Goal: Task Accomplishment & Management: Use online tool/utility

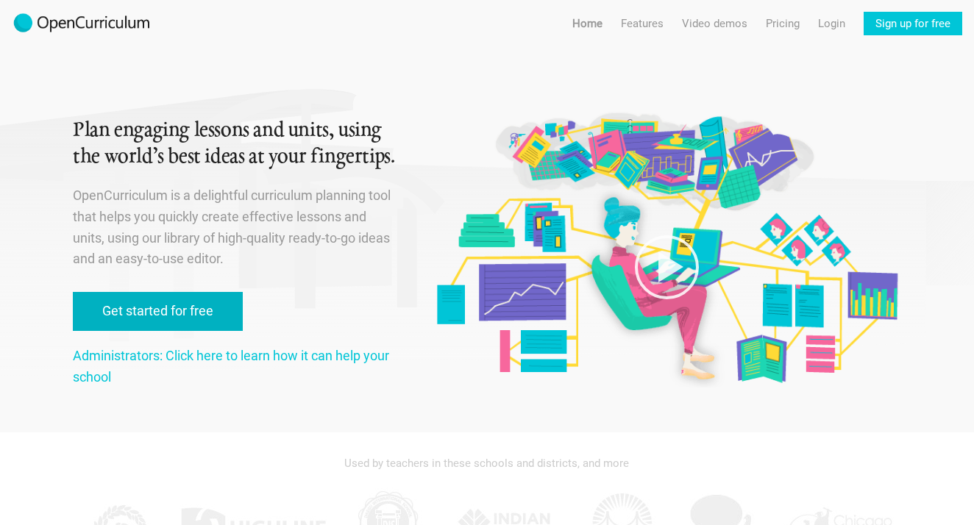
click at [188, 308] on link "Get started for free" at bounding box center [158, 311] width 170 height 39
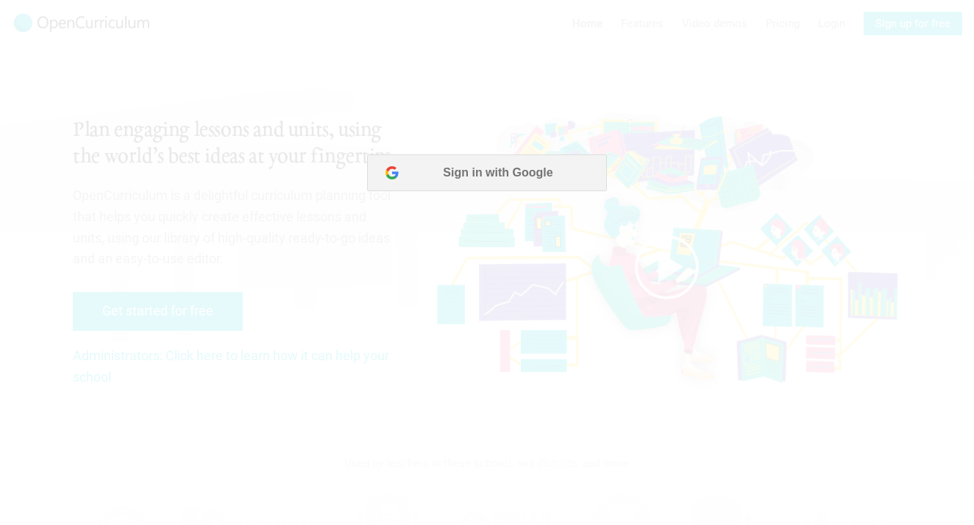
click at [350, 306] on div at bounding box center [487, 262] width 974 height 525
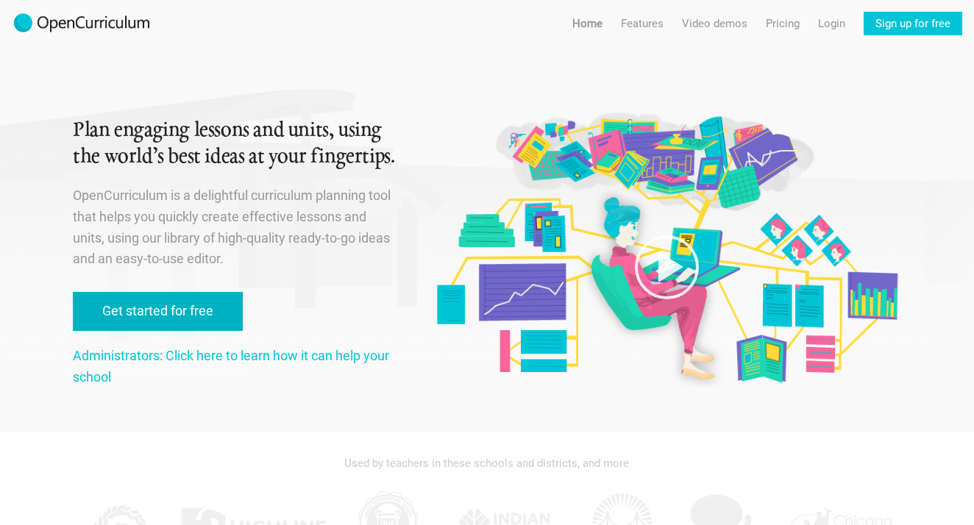
click at [188, 315] on link "Get started for free" at bounding box center [158, 311] width 170 height 39
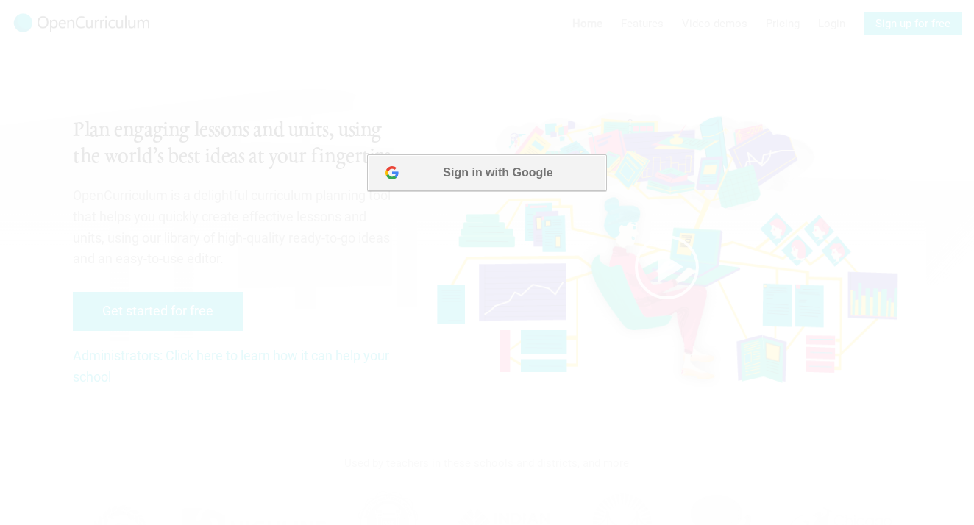
click at [480, 186] on button "Sign in with Google" at bounding box center [486, 172] width 239 height 37
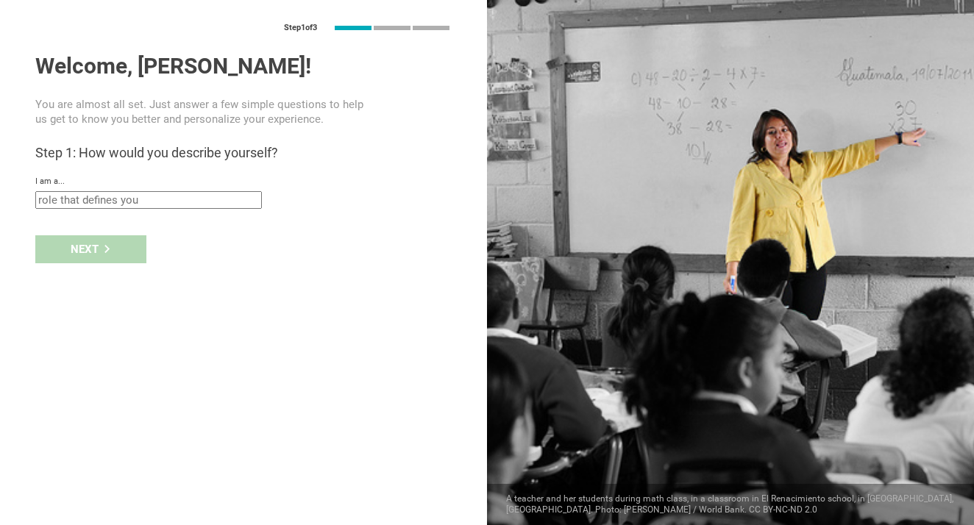
click at [110, 190] on div "I am a... Teacher Professor / Lecturer Instructional Coach Vice Principal or Pr…" at bounding box center [243, 192] width 416 height 32
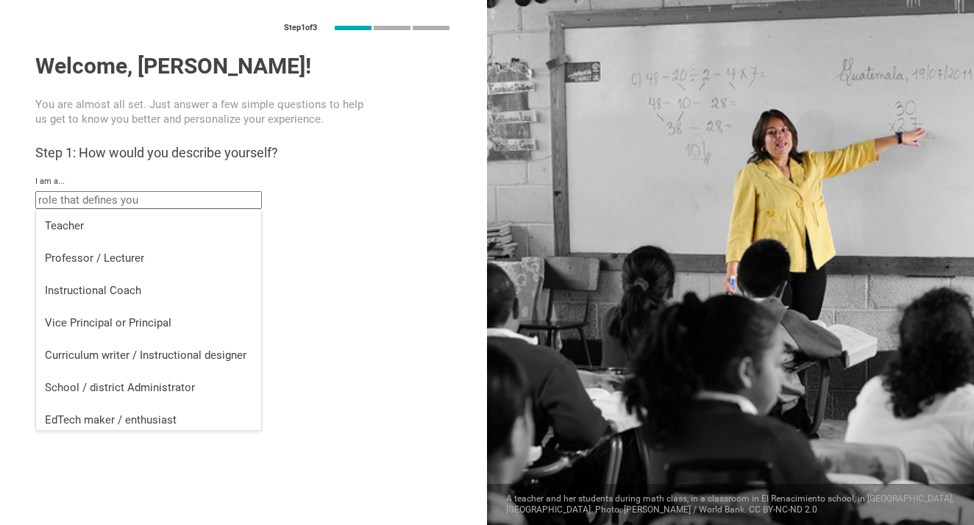
click at [104, 195] on input "text" at bounding box center [148, 200] width 226 height 18
click at [93, 223] on div "Teacher" at bounding box center [148, 225] width 207 height 15
type input "Teacher"
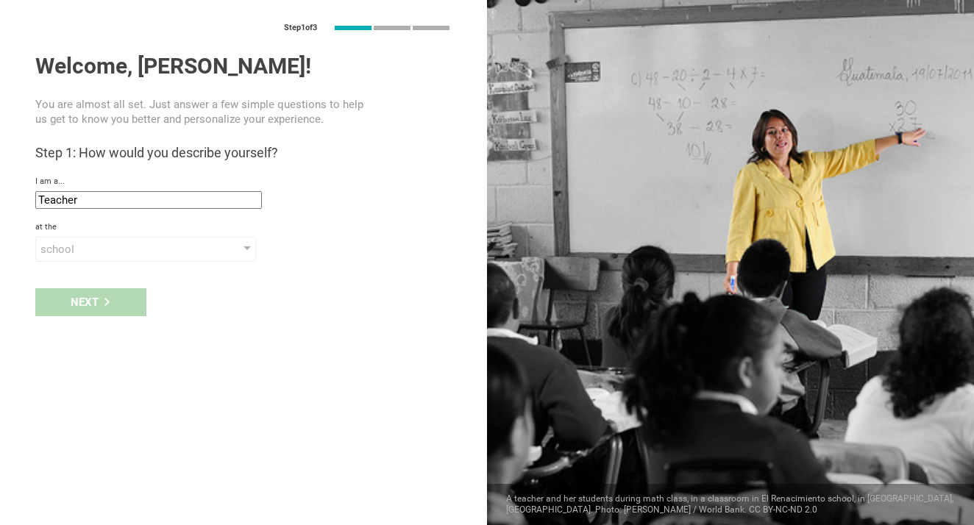
click at [101, 290] on div "Next" at bounding box center [243, 302] width 487 height 46
click at [112, 268] on div "Step 1 of 3 Welcome, Regan! You are almost all set. Just answer a few simple qu…" at bounding box center [243, 262] width 487 height 525
click at [112, 260] on div "school" at bounding box center [145, 249] width 221 height 25
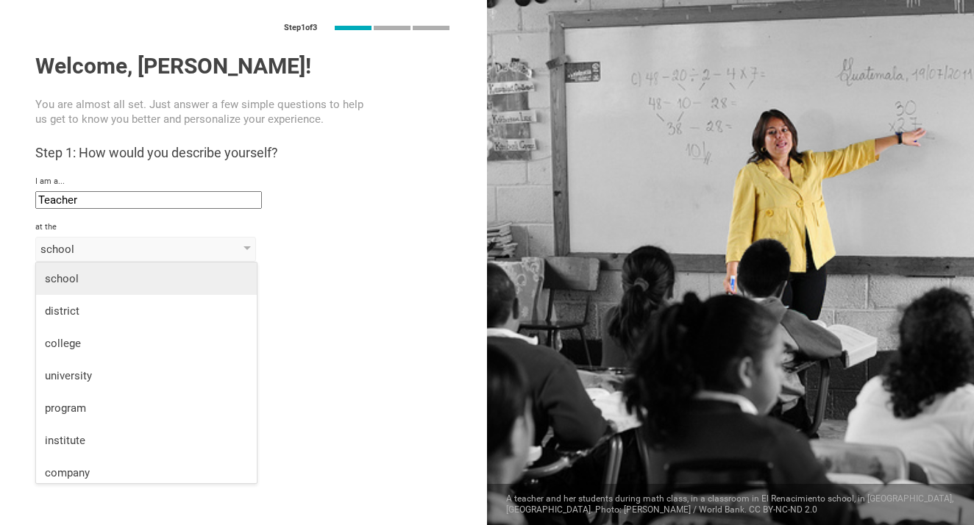
scroll to position [-1, 0]
click at [98, 279] on div "school" at bounding box center [146, 278] width 203 height 15
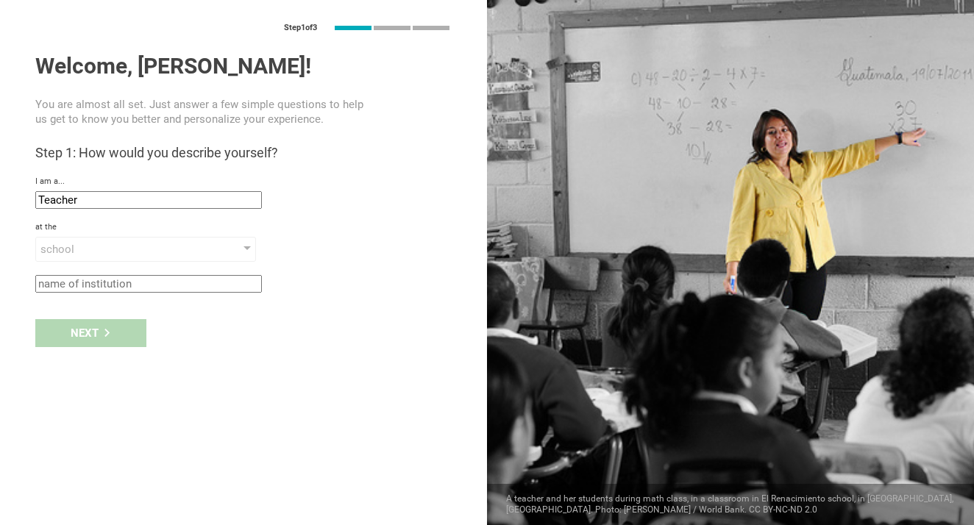
click at [110, 292] on input "text" at bounding box center [148, 284] width 226 height 18
type input "Ballrat High School"
click at [84, 334] on div "Next" at bounding box center [90, 333] width 111 height 28
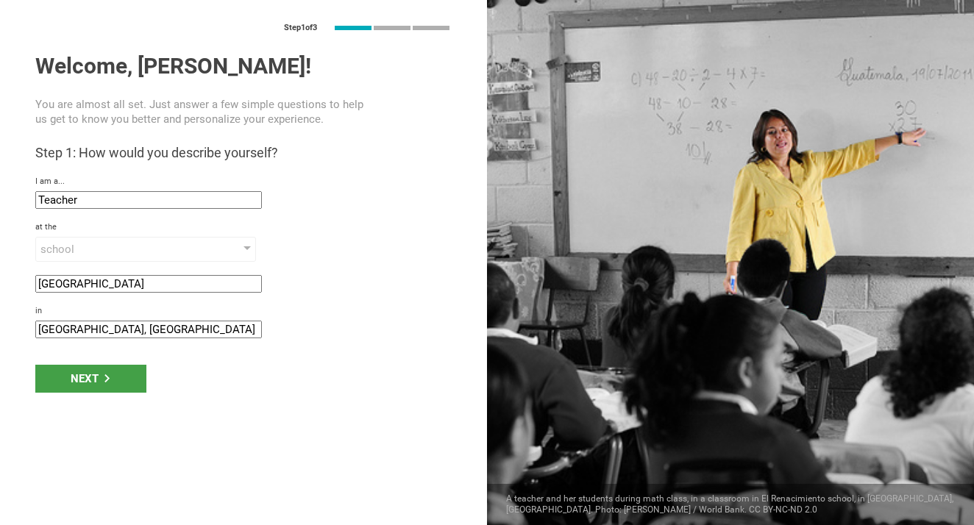
click at [115, 323] on input "Melbourne, Australia" at bounding box center [148, 330] width 226 height 18
click at [82, 323] on input "Melbourne, Australia" at bounding box center [148, 330] width 226 height 18
type input "Ballarat, Australia"
click at [85, 382] on div "Next" at bounding box center [90, 379] width 111 height 28
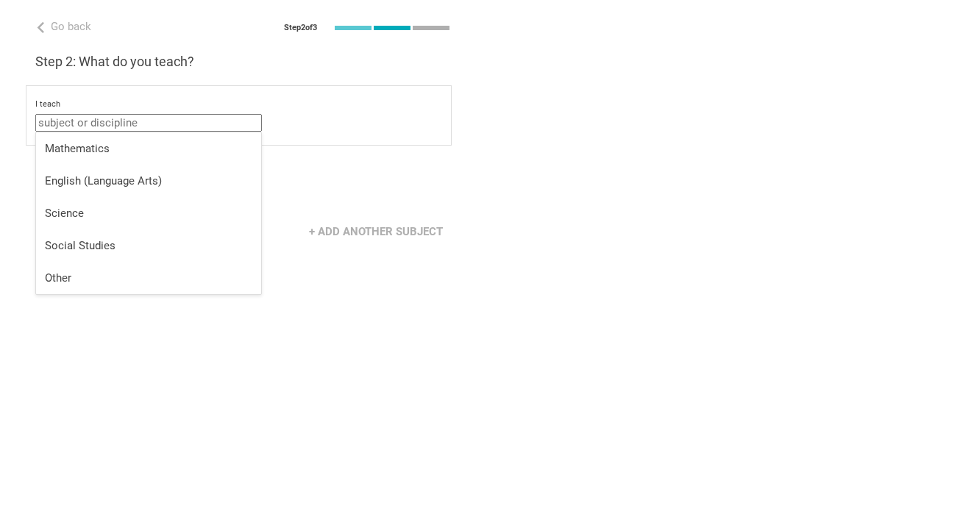
click at [139, 121] on input "text" at bounding box center [148, 123] width 226 height 18
click at [94, 268] on li "Other" at bounding box center [148, 278] width 225 height 32
type input "Other"
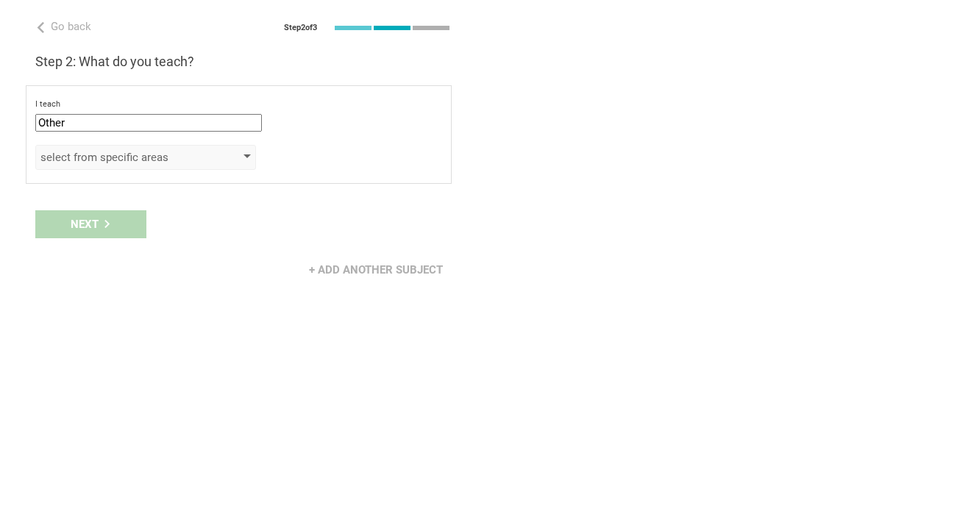
click at [107, 151] on div "select from specific areas" at bounding box center [124, 157] width 168 height 15
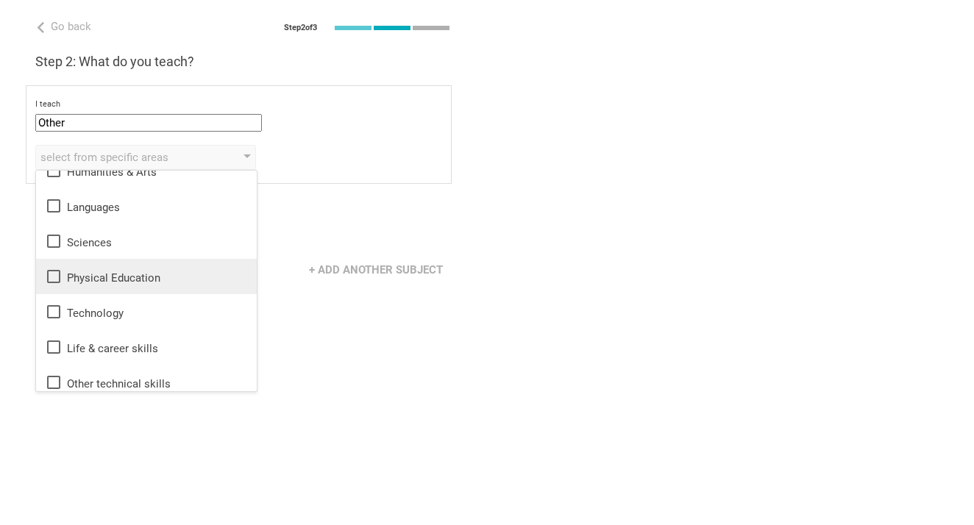
click at [93, 271] on div "Physical Education" at bounding box center [146, 277] width 203 height 18
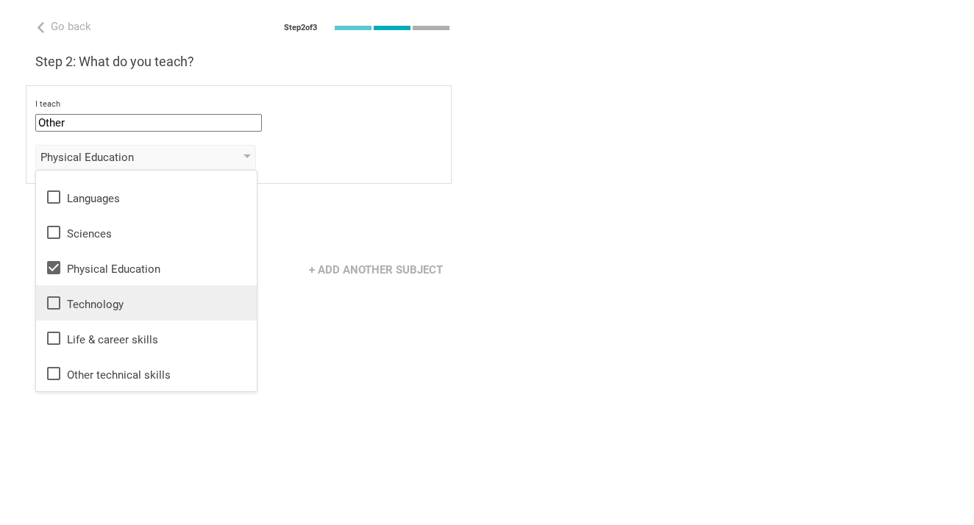
scroll to position [26, 0]
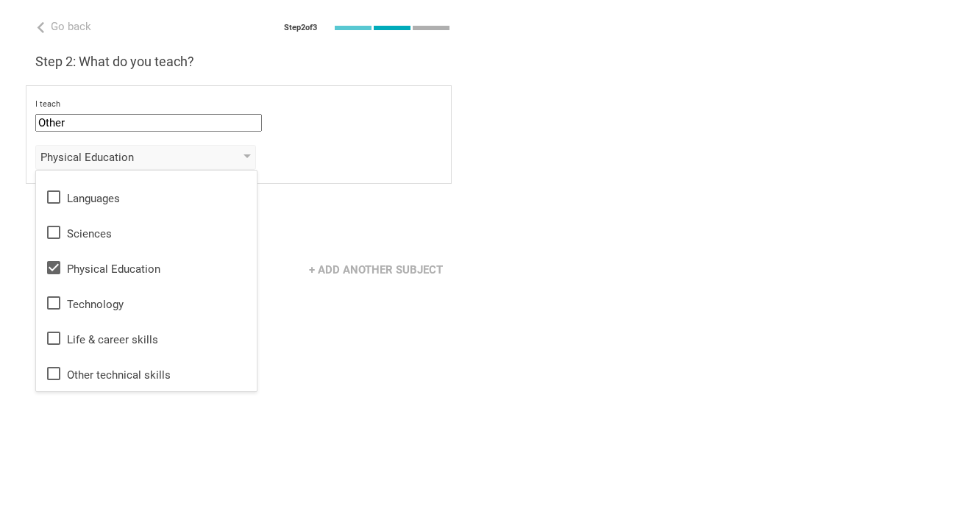
click at [288, 327] on div "Go back Step 2 of 3 Welcome, Regan! You are almost all set. Just answer a few s…" at bounding box center [243, 262] width 487 height 525
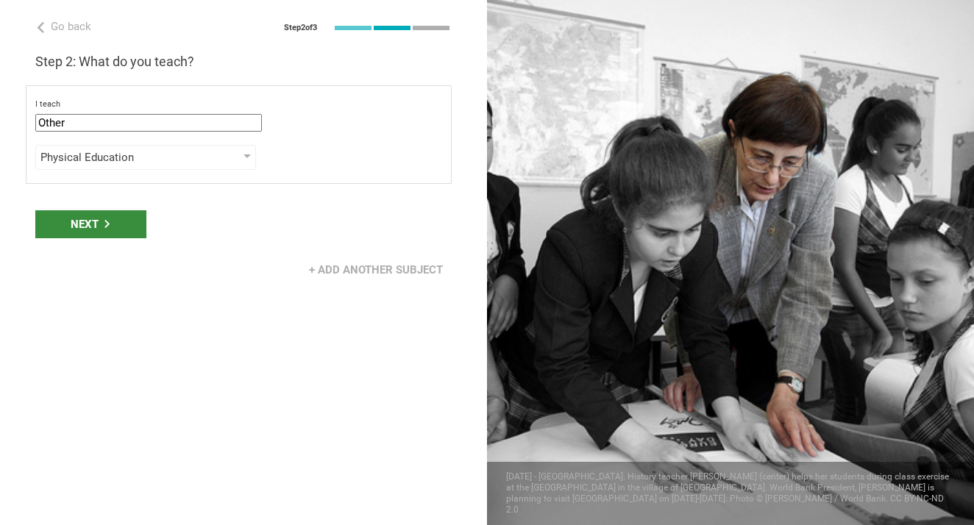
click at [104, 230] on div "Next" at bounding box center [90, 224] width 111 height 28
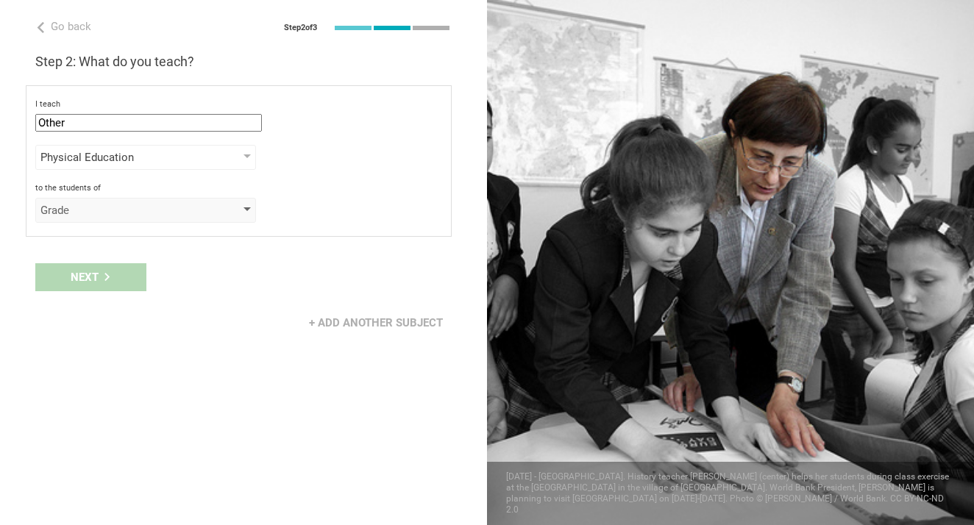
click at [102, 213] on div "Grade" at bounding box center [124, 210] width 168 height 15
click at [304, 322] on div "+ Add another subject" at bounding box center [375, 323] width 151 height 28
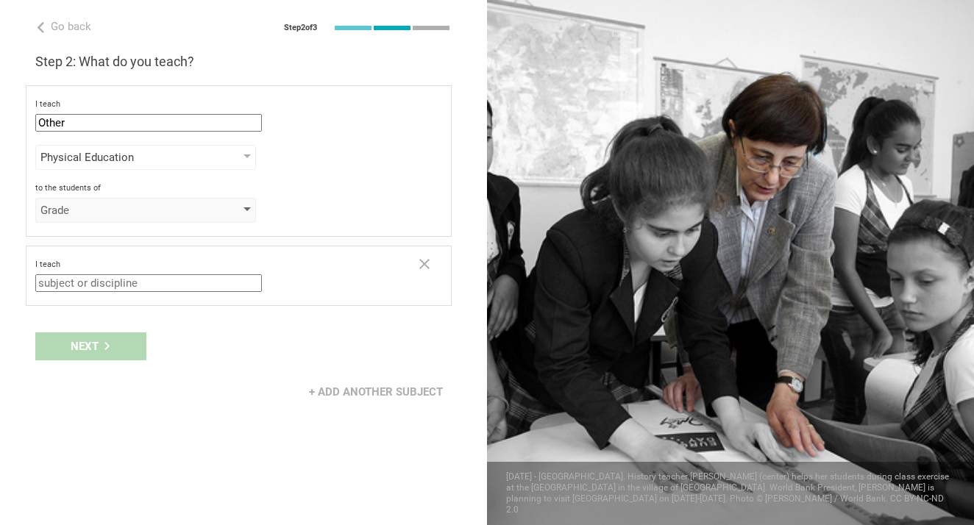
click at [156, 203] on div "Grade" at bounding box center [124, 210] width 168 height 15
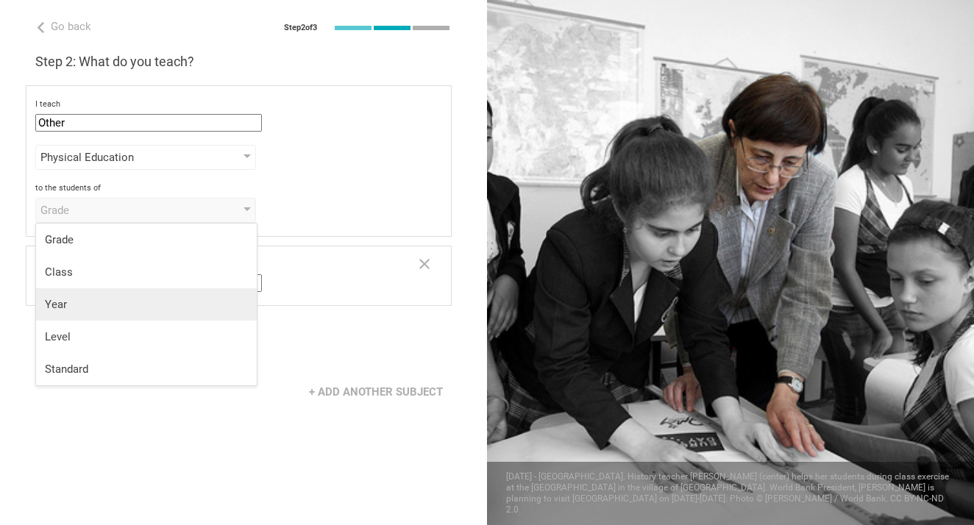
click at [117, 315] on li "Year" at bounding box center [146, 304] width 221 height 32
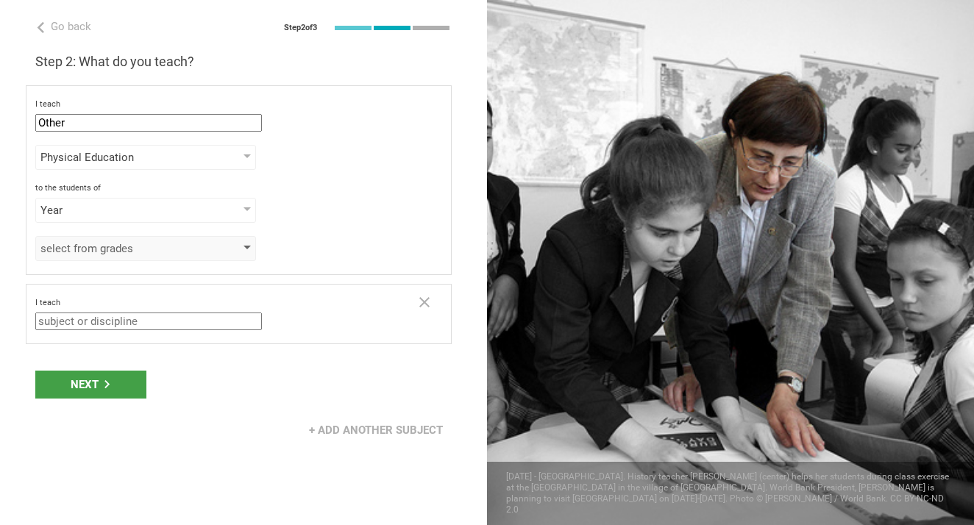
click at [130, 252] on div "select from grades" at bounding box center [124, 248] width 168 height 15
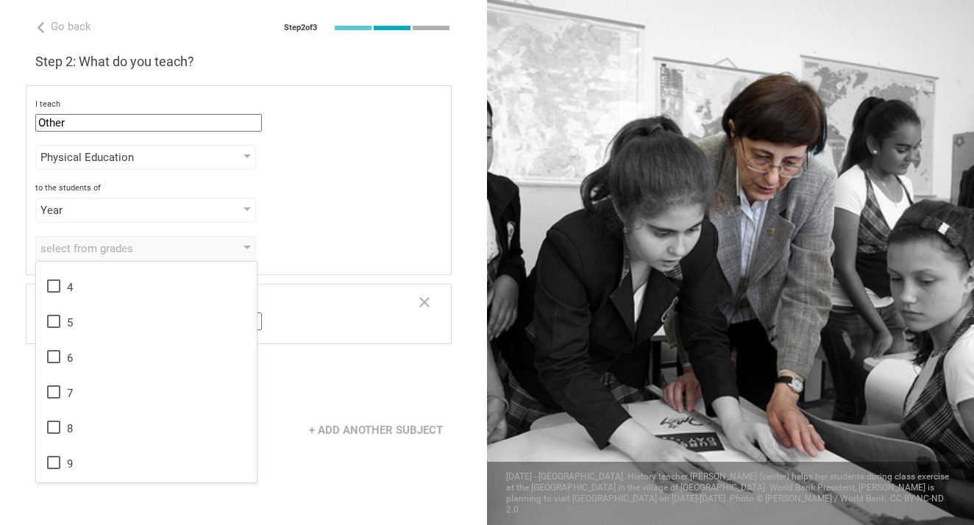
scroll to position [176, 0]
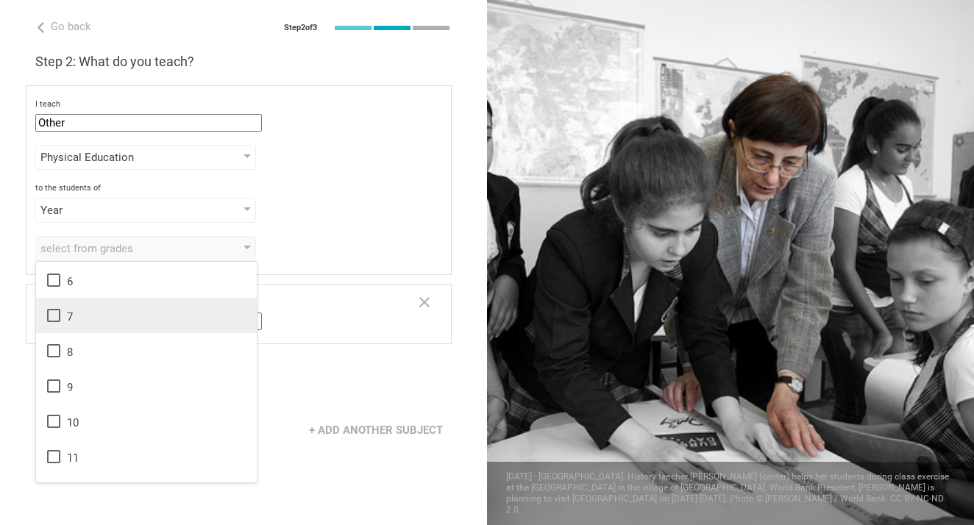
click at [84, 328] on li "7" at bounding box center [146, 315] width 221 height 35
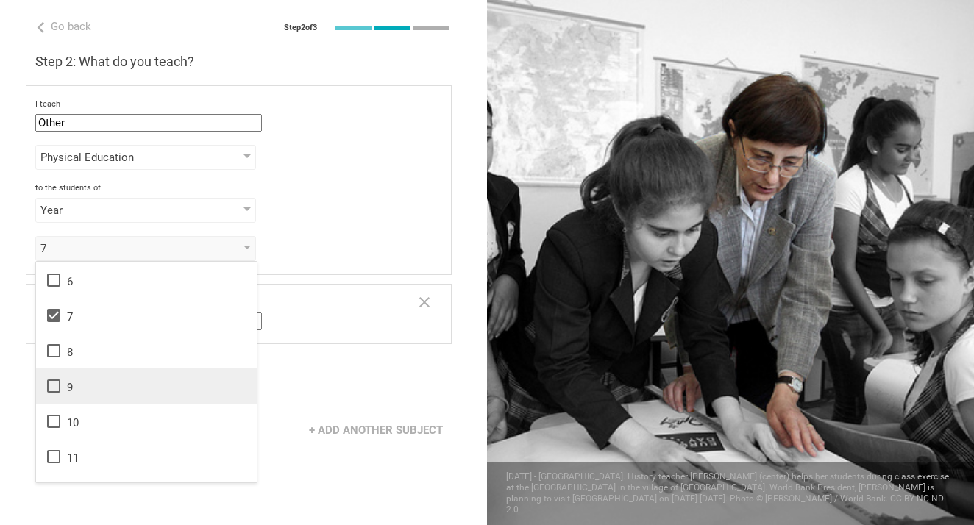
click at [79, 380] on div "9" at bounding box center [146, 386] width 203 height 18
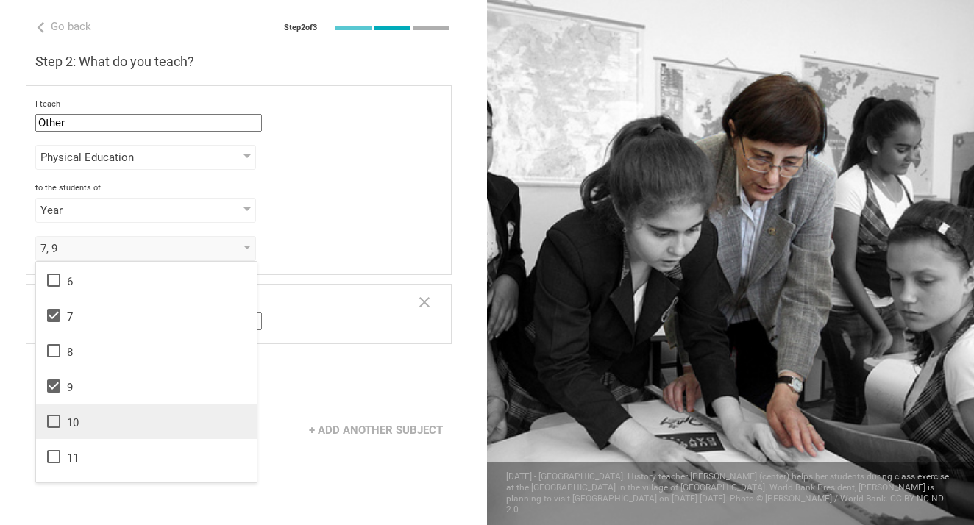
click at [79, 425] on div "10" at bounding box center [146, 422] width 203 height 18
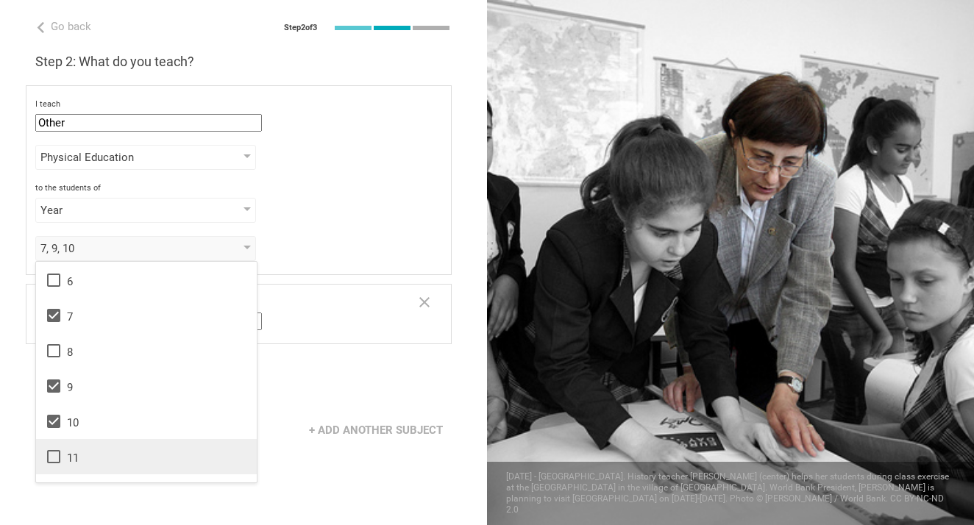
click at [78, 454] on div "11" at bounding box center [146, 457] width 203 height 18
click at [109, 245] on div "7, 9, 10, 11" at bounding box center [124, 248] width 168 height 15
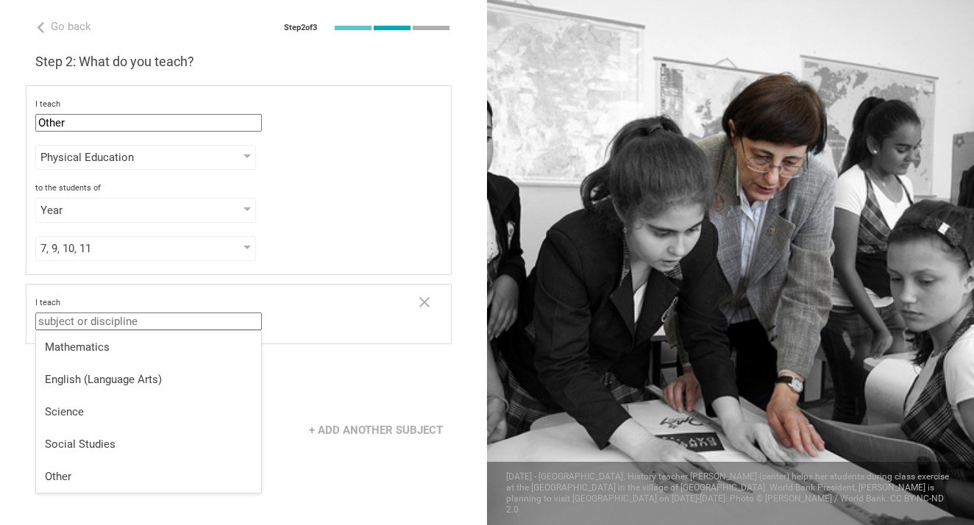
click at [104, 313] on input "text" at bounding box center [148, 322] width 226 height 18
click at [90, 479] on div "Other" at bounding box center [148, 476] width 207 height 15
type input "Other"
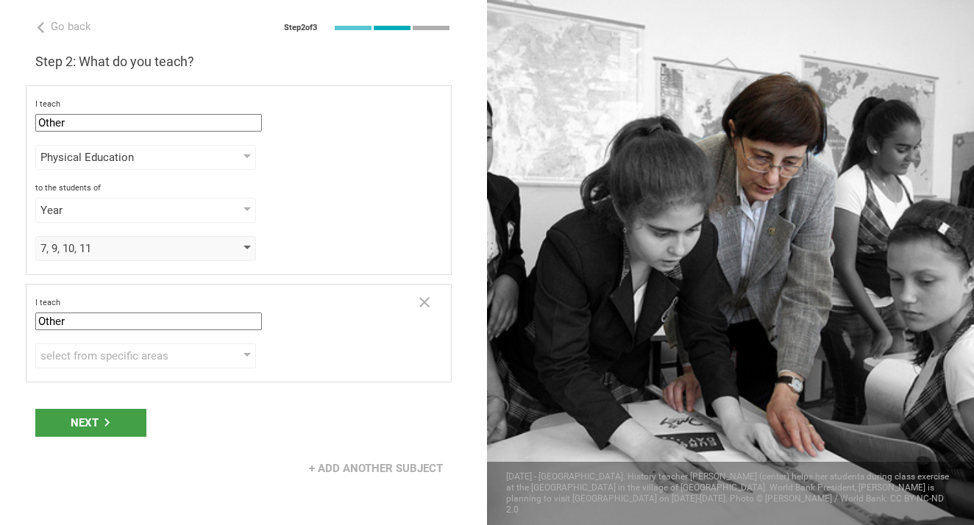
click at [146, 253] on div "7, 9, 10, 11" at bounding box center [124, 248] width 168 height 15
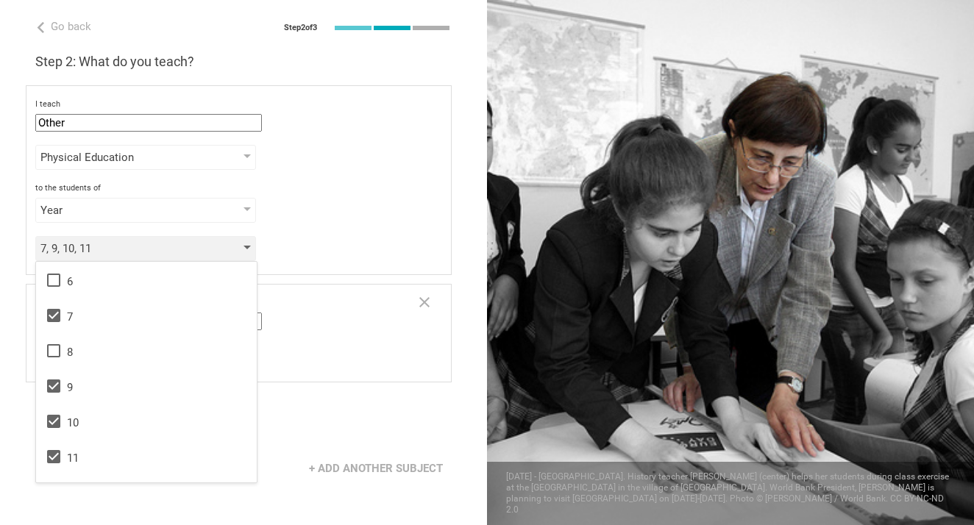
click at [206, 252] on div "7, 9, 10, 11" at bounding box center [124, 248] width 168 height 15
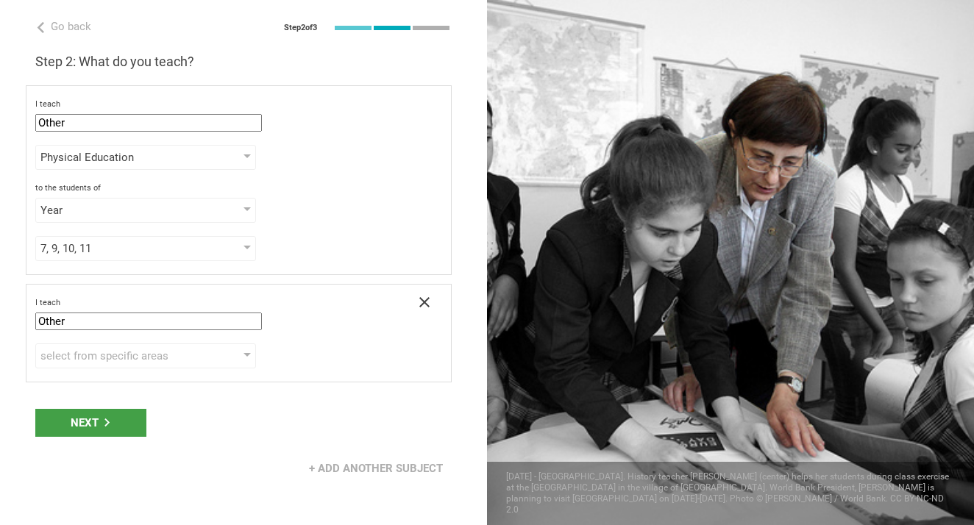
click at [426, 296] on icon at bounding box center [424, 302] width 18 height 18
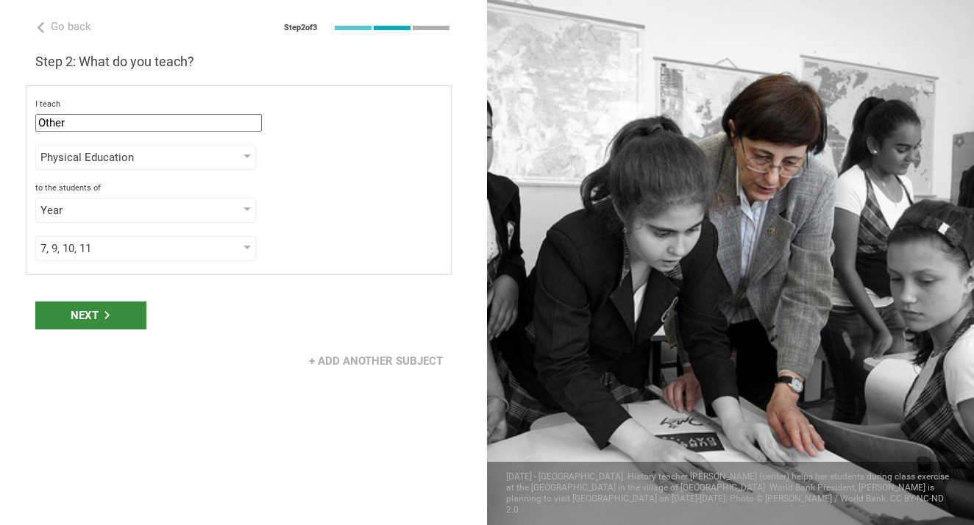
click at [130, 313] on div "Next" at bounding box center [90, 315] width 111 height 28
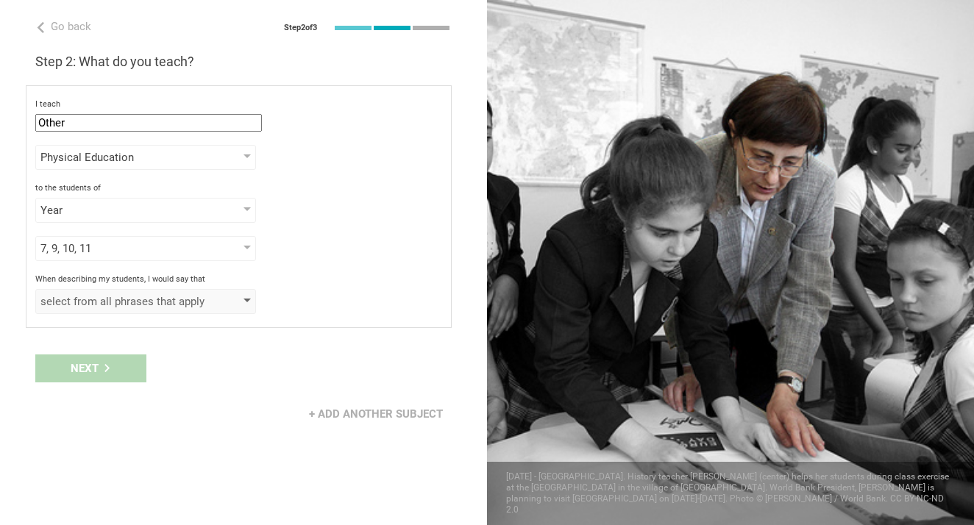
click at [168, 301] on div "select from all phrases that apply" at bounding box center [124, 301] width 168 height 15
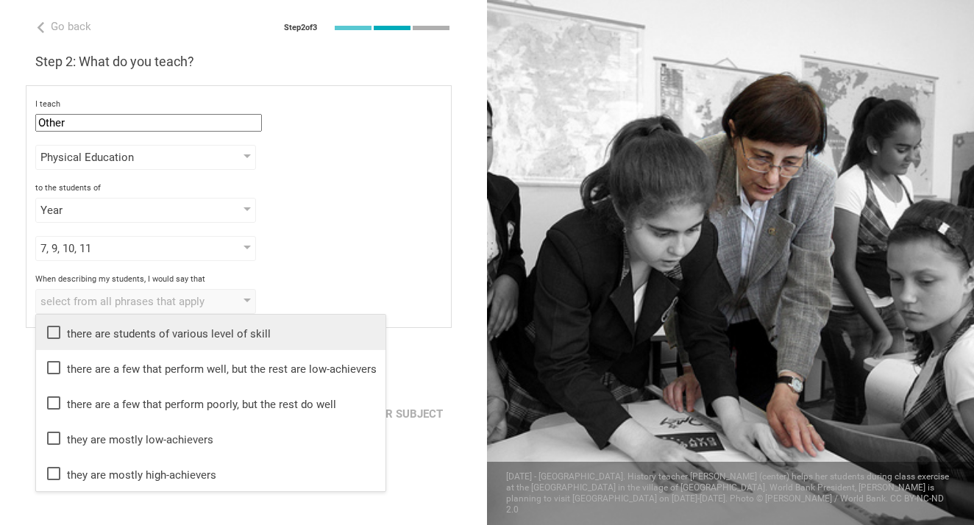
click at [128, 325] on div "there are students of various level of skill" at bounding box center [211, 333] width 332 height 18
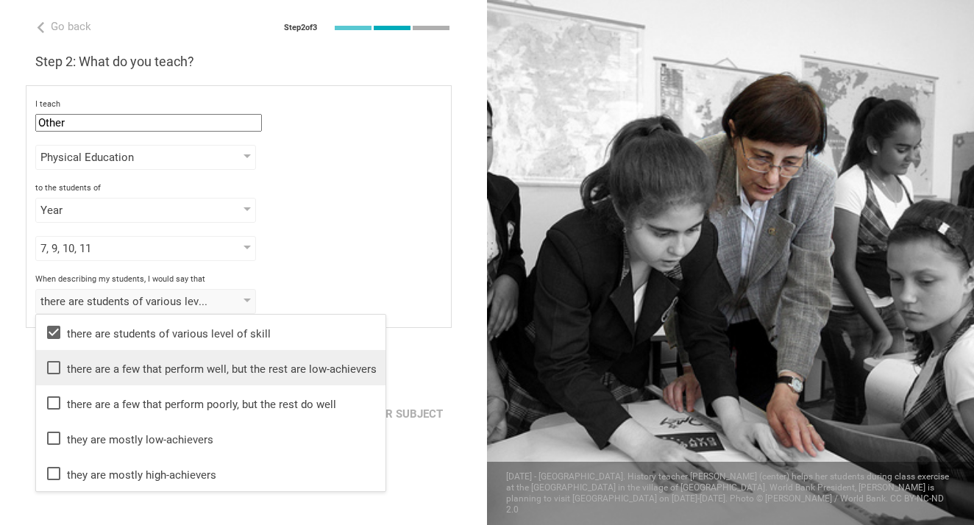
click at [126, 371] on div "there are a few that perform well, but the rest are low-achievers" at bounding box center [211, 368] width 332 height 18
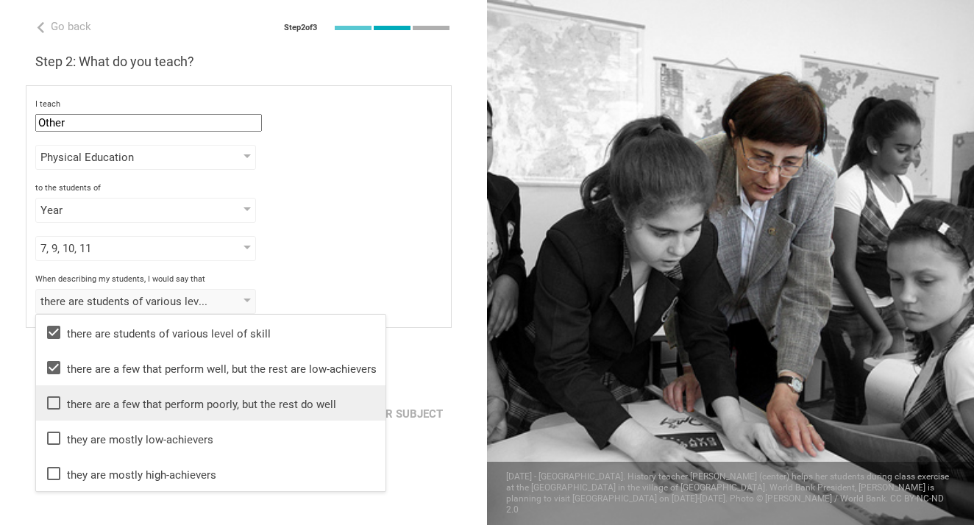
click at [126, 392] on li "there are a few that perform poorly, but the rest do well" at bounding box center [210, 402] width 349 height 35
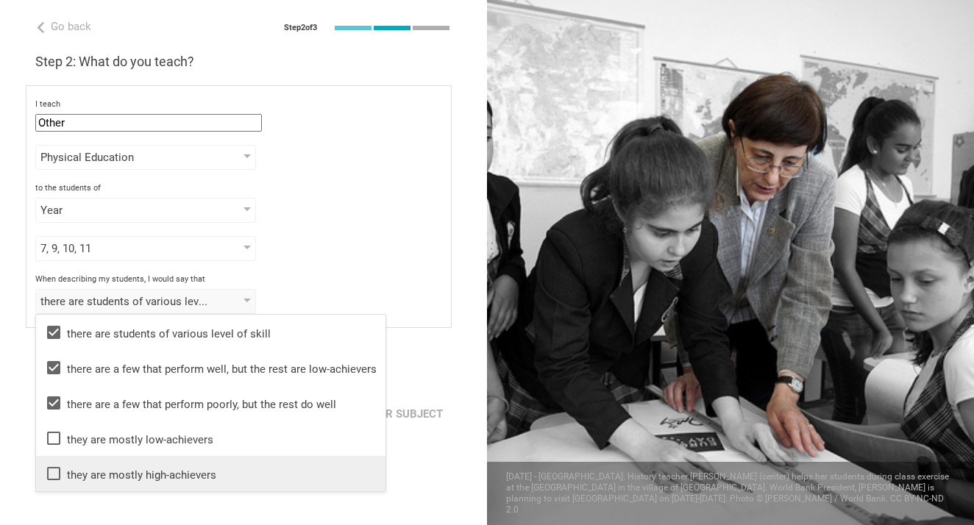
click at [119, 470] on div "they are mostly high-achievers" at bounding box center [211, 474] width 332 height 18
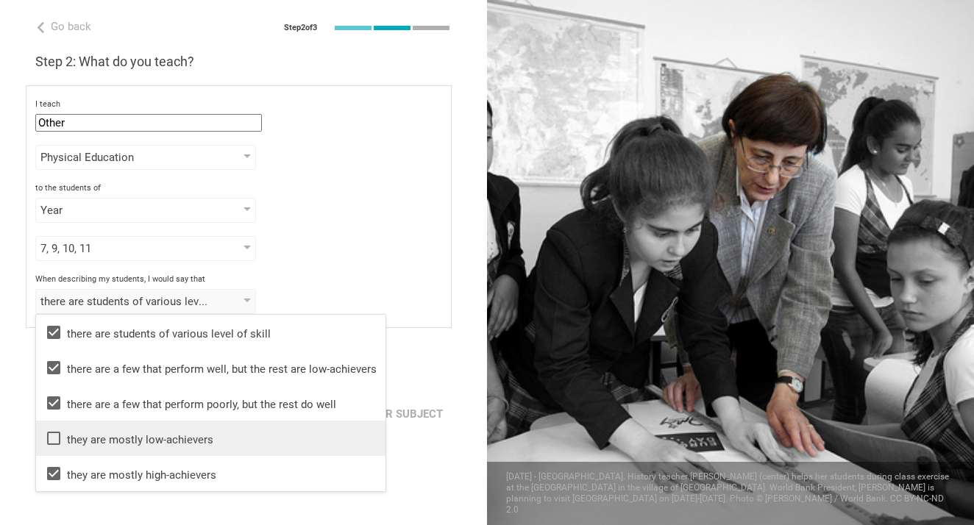
click at [135, 434] on div "they are mostly low-achievers" at bounding box center [211, 438] width 332 height 18
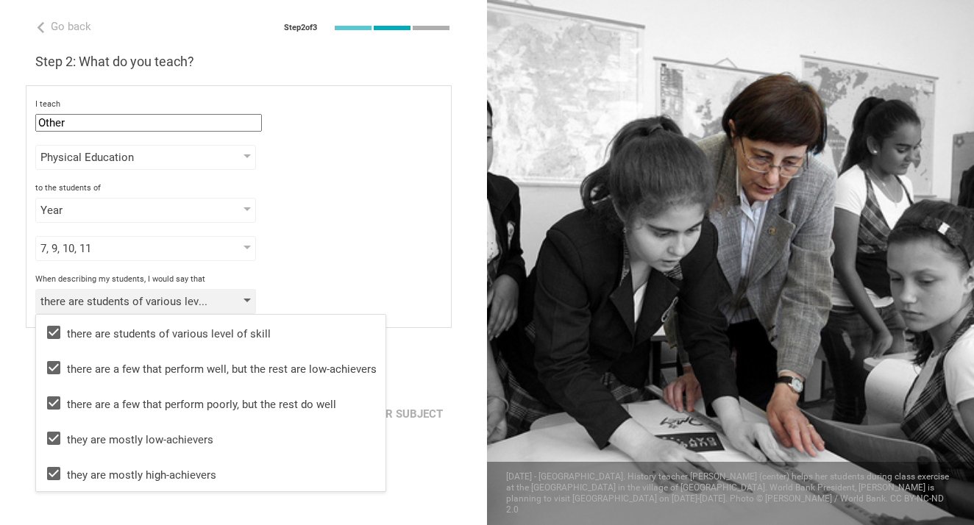
click at [199, 297] on div "there are students of various level of skill, there are a few that perform well…" at bounding box center [124, 301] width 168 height 15
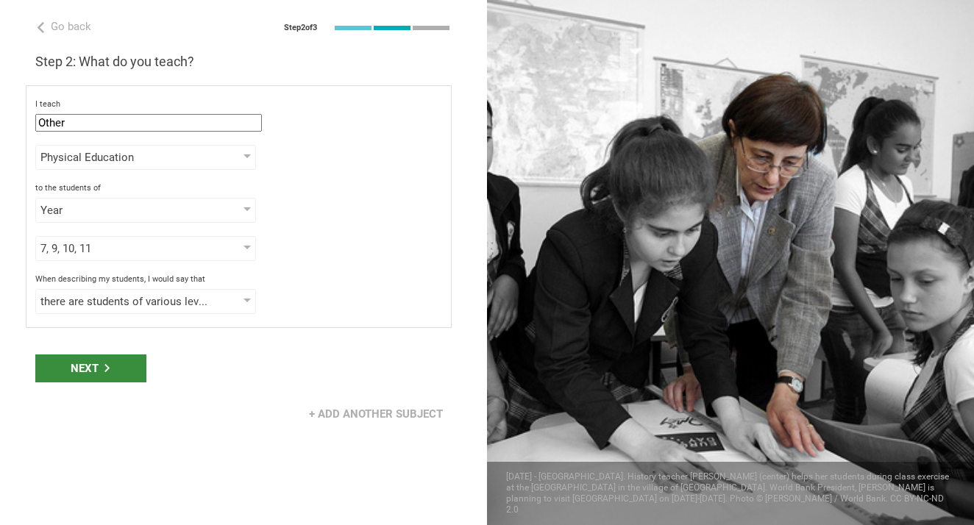
click at [132, 368] on div "Next" at bounding box center [90, 368] width 111 height 28
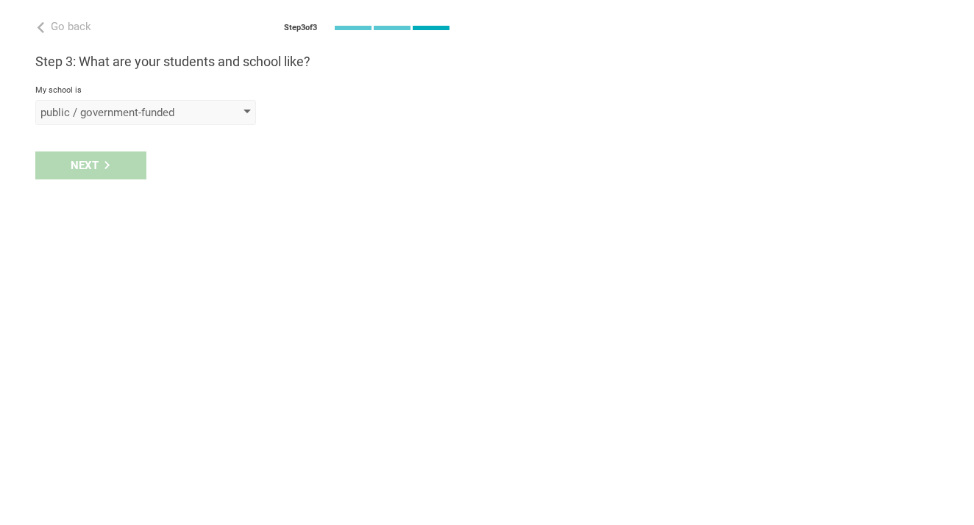
click at [138, 118] on div "public / government-funded" at bounding box center [124, 112] width 168 height 15
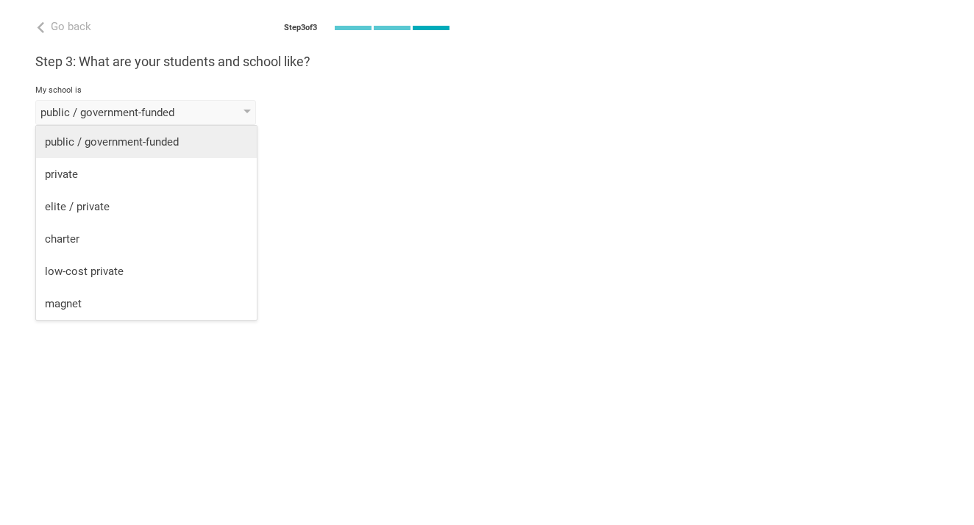
click at [126, 143] on div "public / government-funded" at bounding box center [146, 142] width 203 height 15
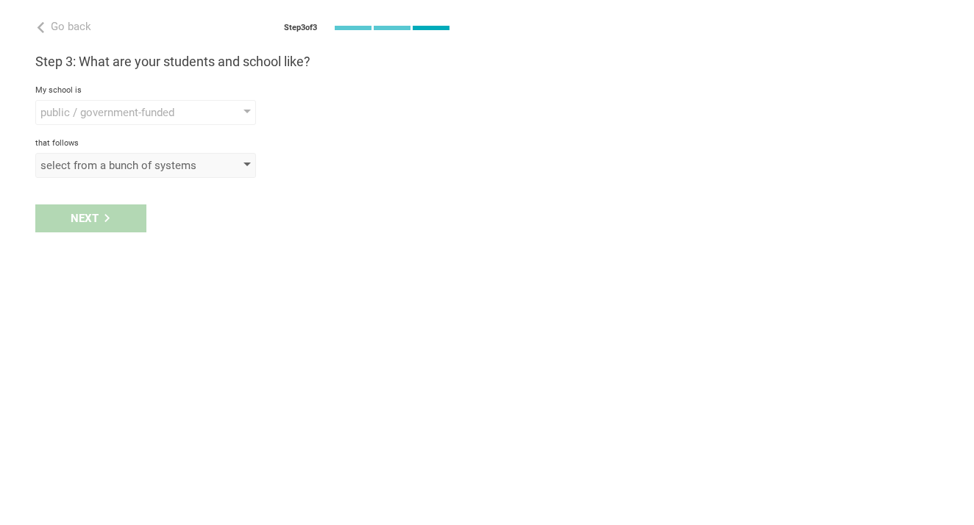
click at [110, 174] on div "select from a bunch of systems" at bounding box center [145, 165] width 221 height 25
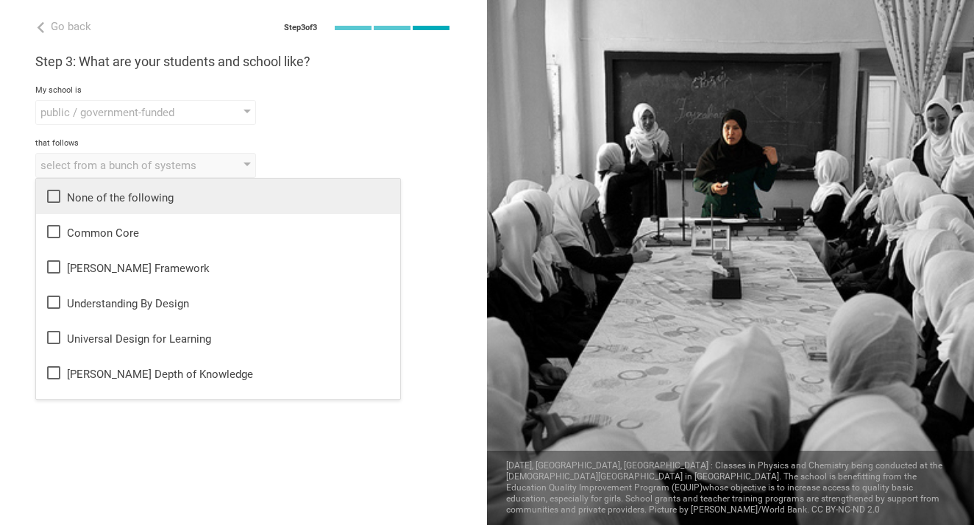
scroll to position [0, 0]
click at [160, 196] on div "None of the following" at bounding box center [218, 197] width 346 height 18
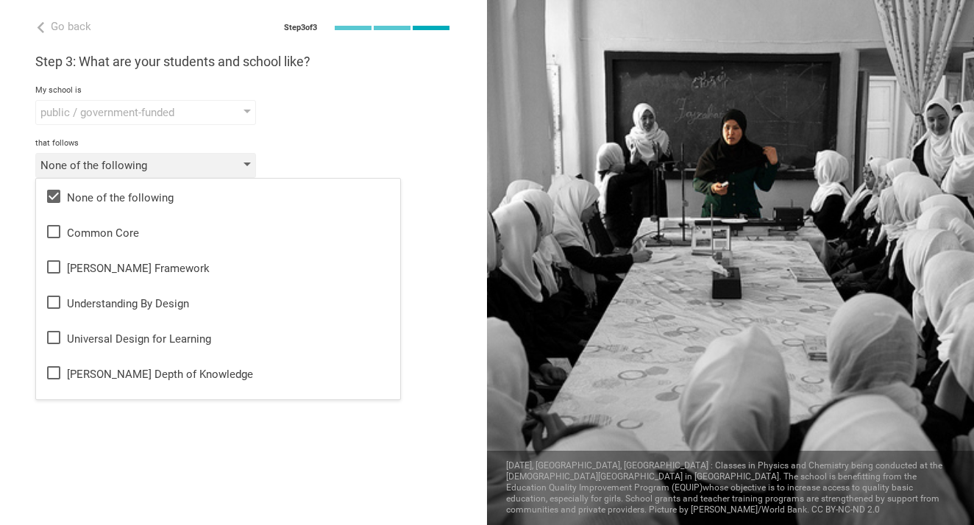
click at [162, 173] on div "None of the following" at bounding box center [145, 165] width 221 height 25
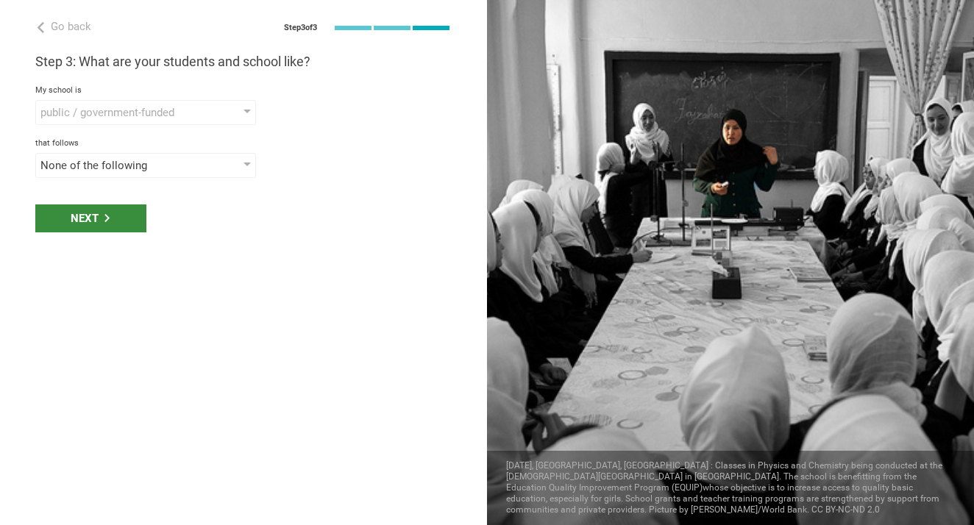
click at [126, 215] on div "Next" at bounding box center [90, 218] width 111 height 28
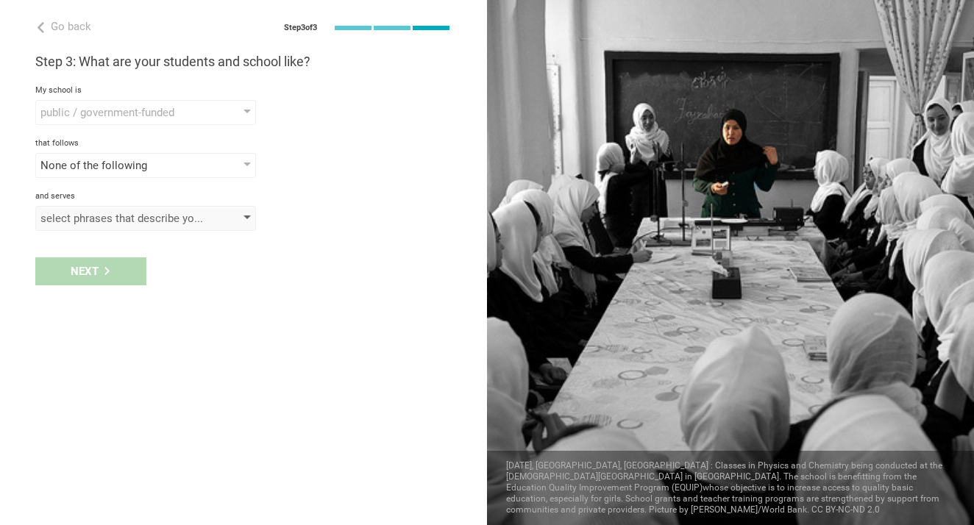
click at [125, 216] on div "select phrases that describe your student population" at bounding box center [124, 218] width 168 height 15
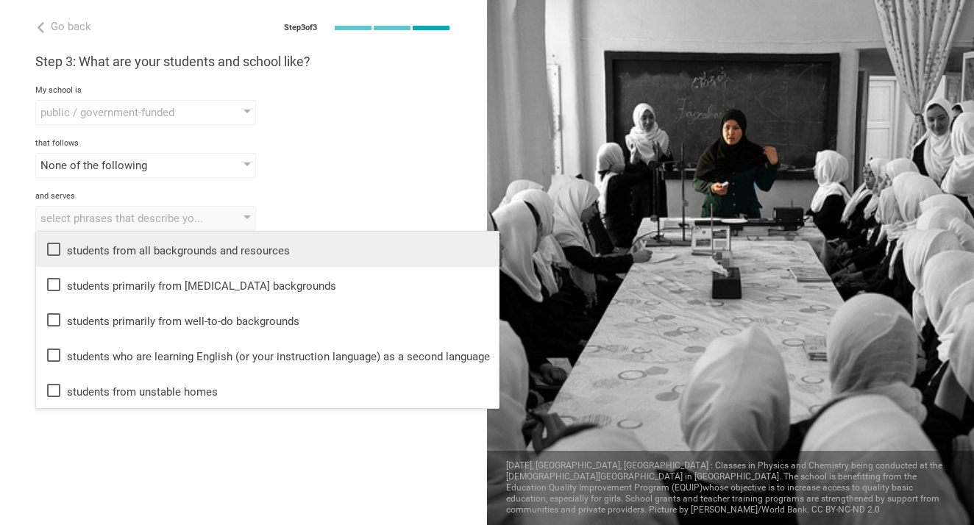
click at [157, 247] on div "students from all backgrounds and resources" at bounding box center [267, 249] width 445 height 18
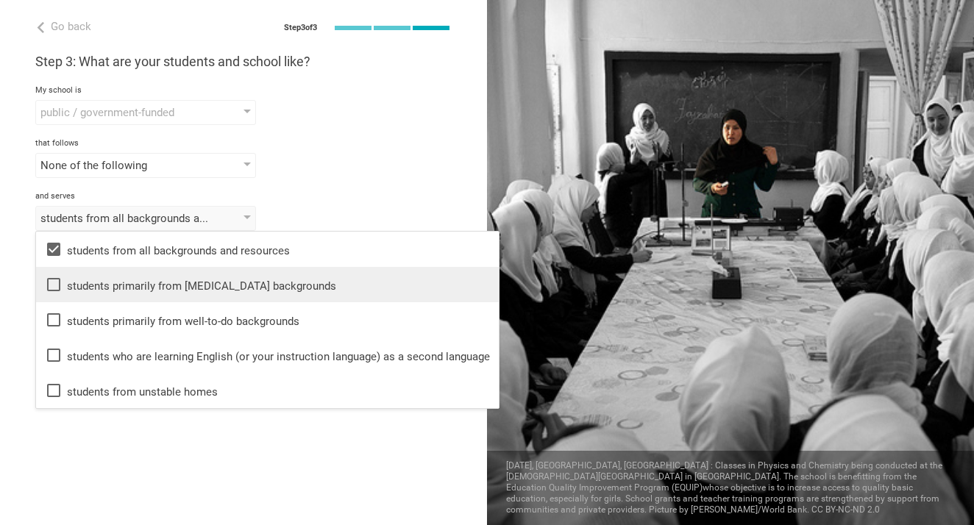
click at [149, 282] on div "students primarily from low-income backgrounds" at bounding box center [267, 285] width 445 height 18
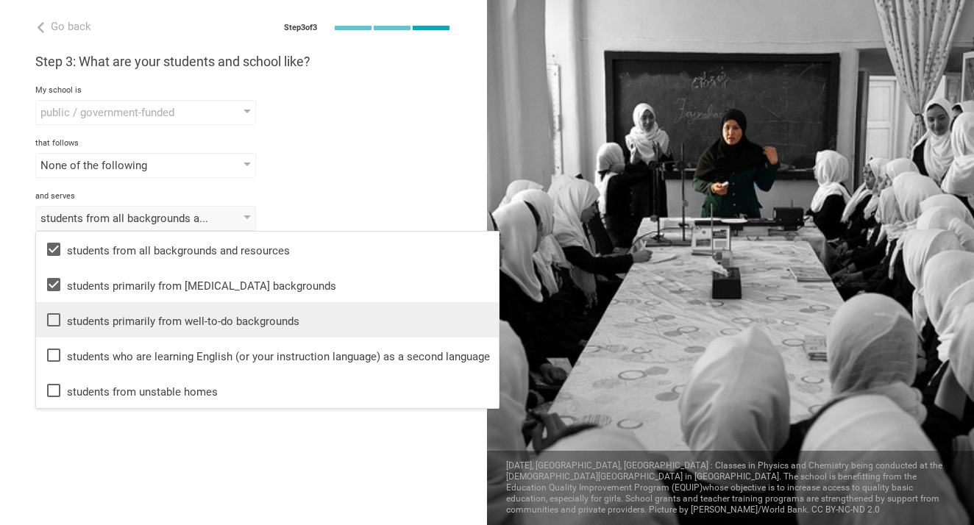
click at [146, 310] on li "students primarily from well-to-do backgrounds" at bounding box center [267, 319] width 463 height 35
click at [150, 321] on div "students primarily from well-to-do backgrounds" at bounding box center [267, 320] width 445 height 18
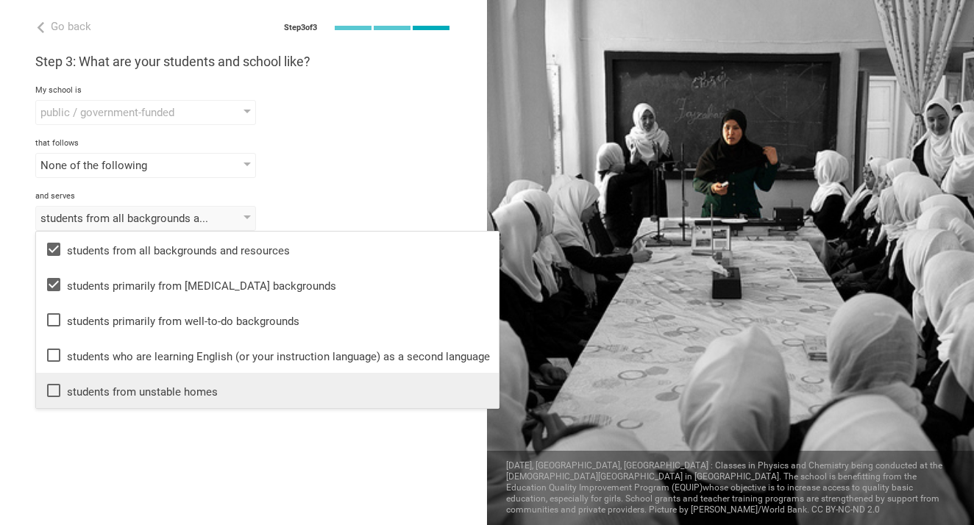
click at [135, 388] on div "students from unstable homes" at bounding box center [267, 391] width 445 height 18
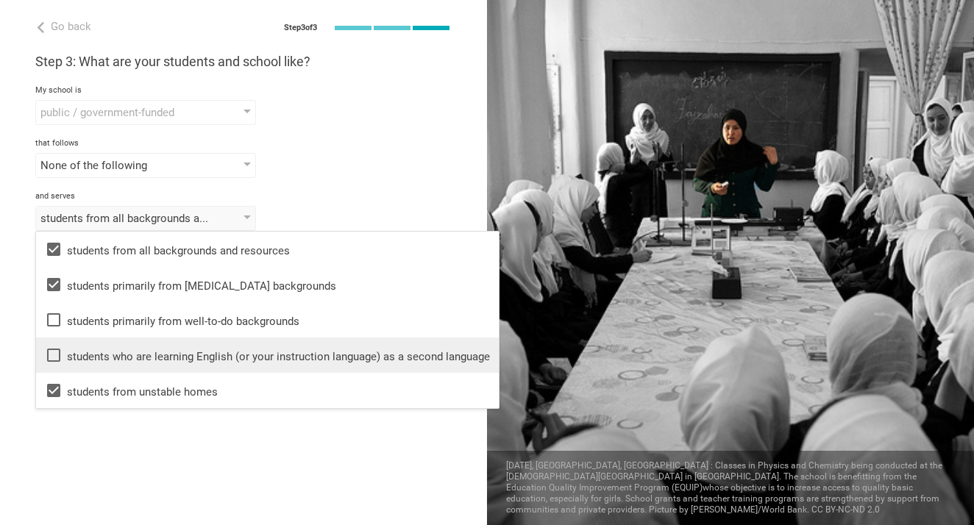
click at [151, 358] on div "students who are learning English (or your instruction language) as a second la…" at bounding box center [267, 355] width 445 height 18
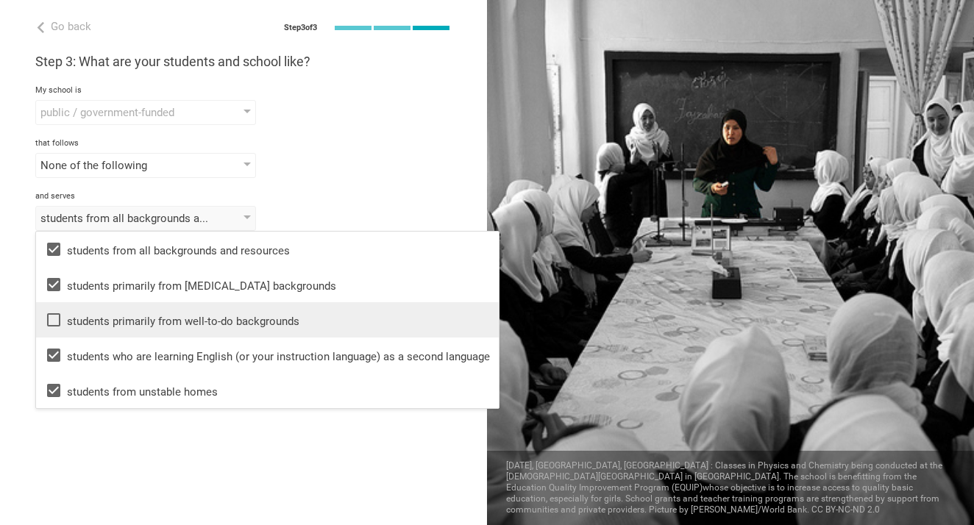
click at [159, 316] on div "students primarily from well-to-do backgrounds" at bounding box center [267, 320] width 445 height 18
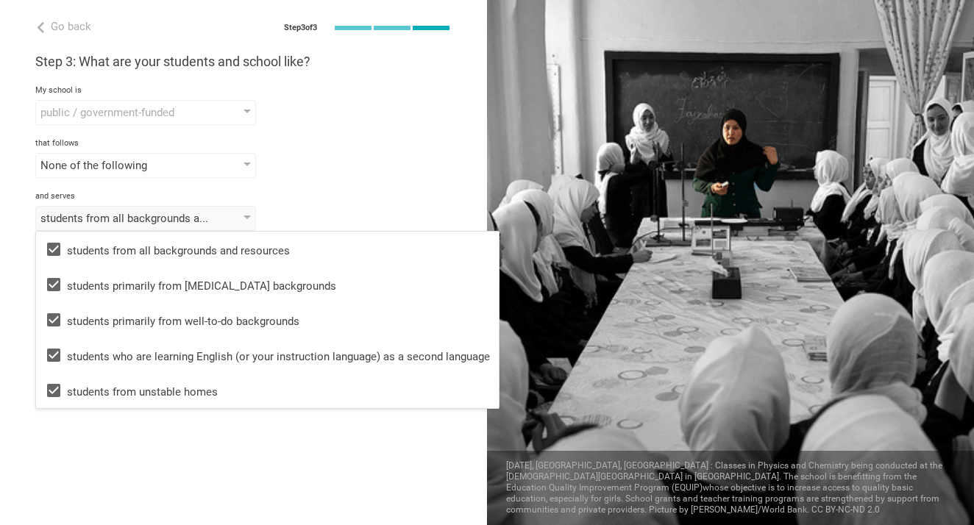
click at [163, 199] on div "and serves" at bounding box center [243, 196] width 416 height 10
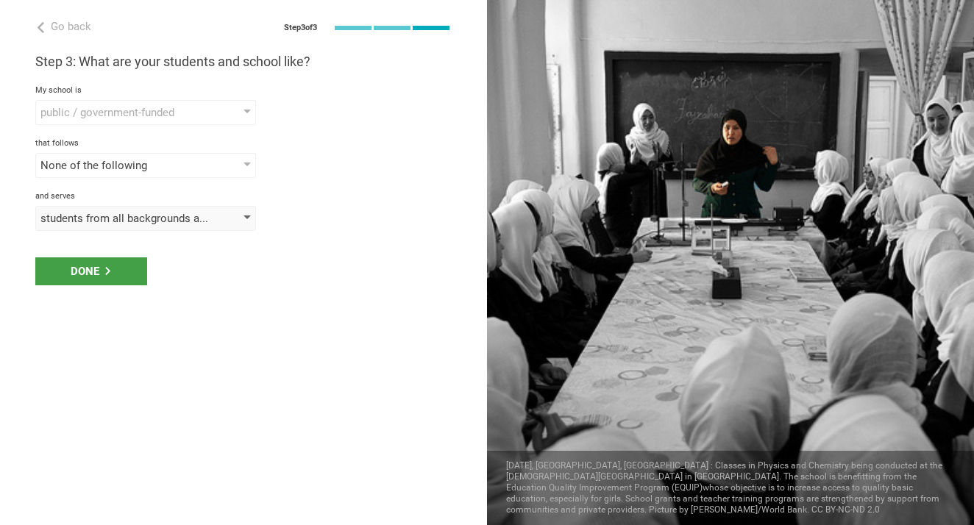
click at [146, 221] on div "students from all backgrounds and resources, students primarily from low-income…" at bounding box center [124, 218] width 168 height 15
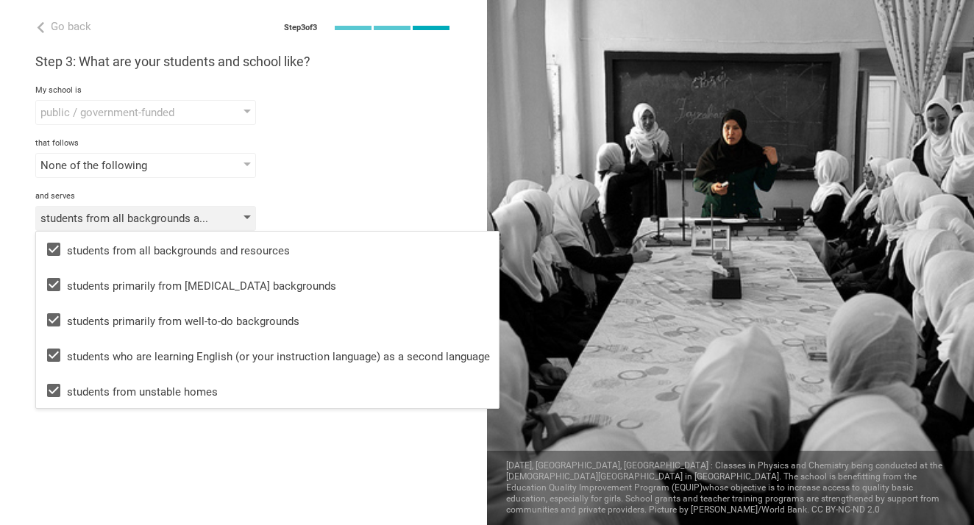
click at [135, 219] on div "students from all backgrounds and resources, students primarily from low-income…" at bounding box center [124, 218] width 168 height 15
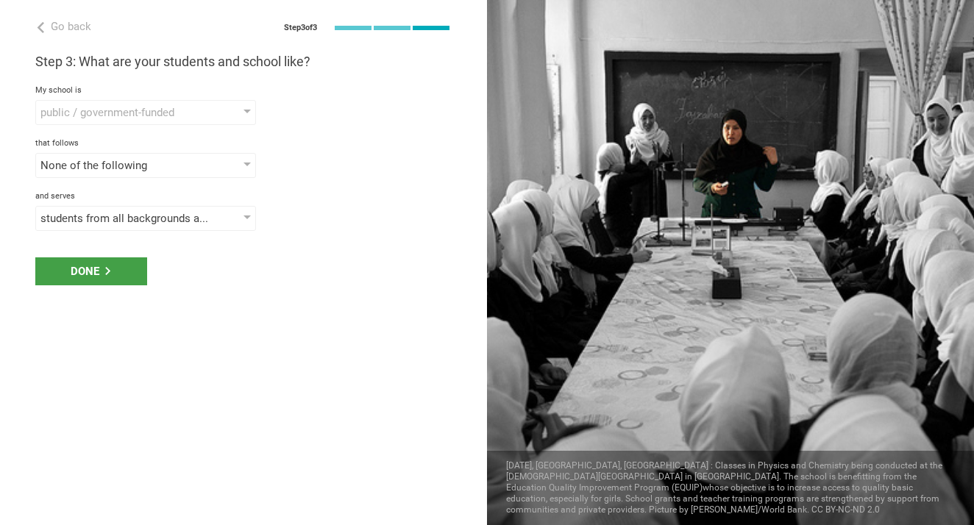
click at [108, 252] on div "Done" at bounding box center [243, 272] width 487 height 46
click at [96, 271] on div "Done" at bounding box center [91, 271] width 112 height 28
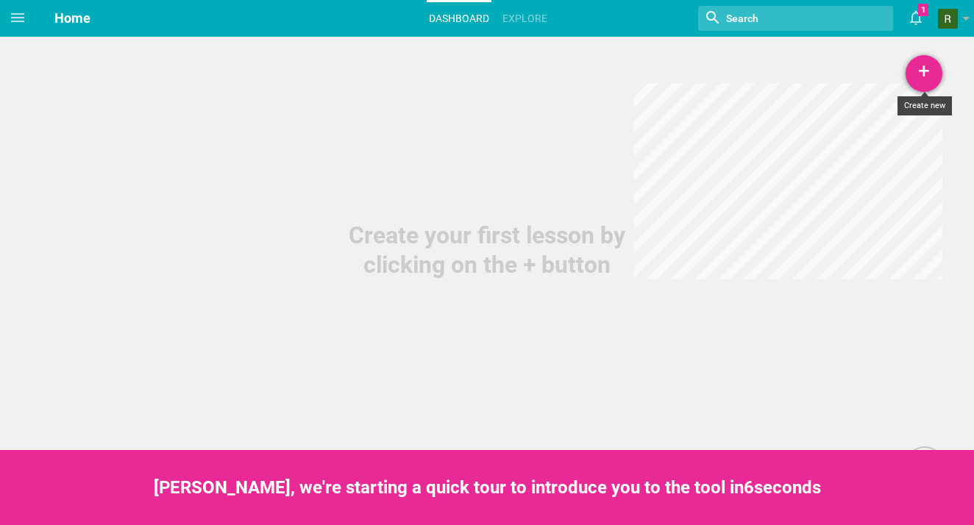
click at [912, 79] on div "+" at bounding box center [923, 73] width 37 height 37
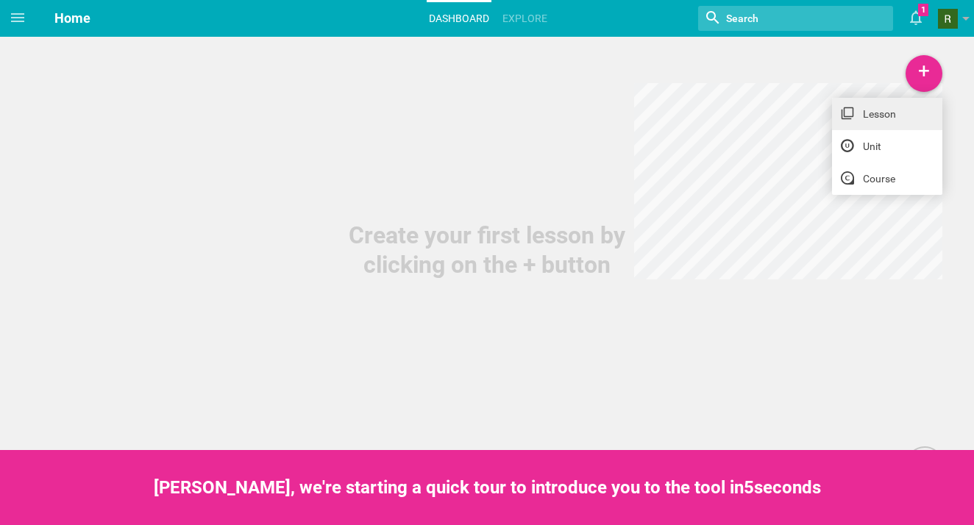
click at [854, 114] on icon at bounding box center [846, 113] width 13 height 13
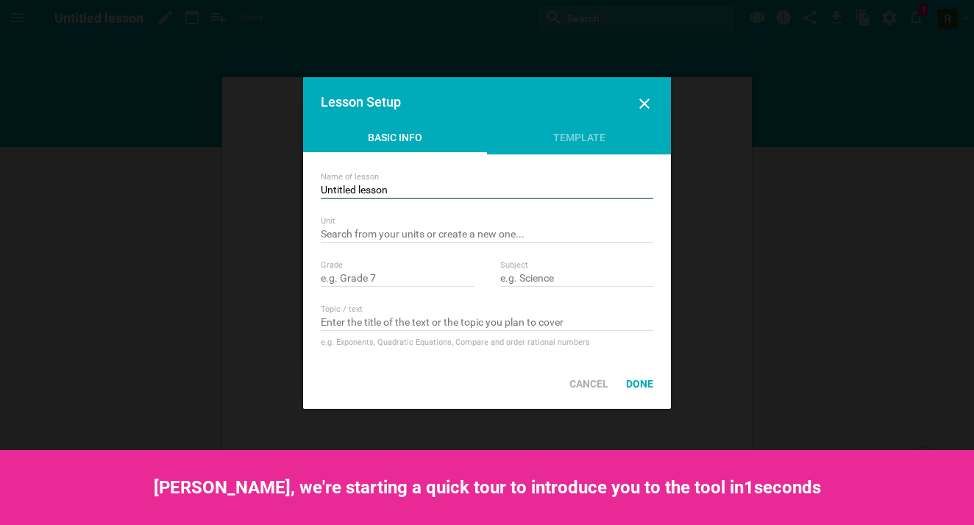
drag, startPoint x: 433, startPoint y: 194, endPoint x: 226, endPoint y: 192, distance: 206.6
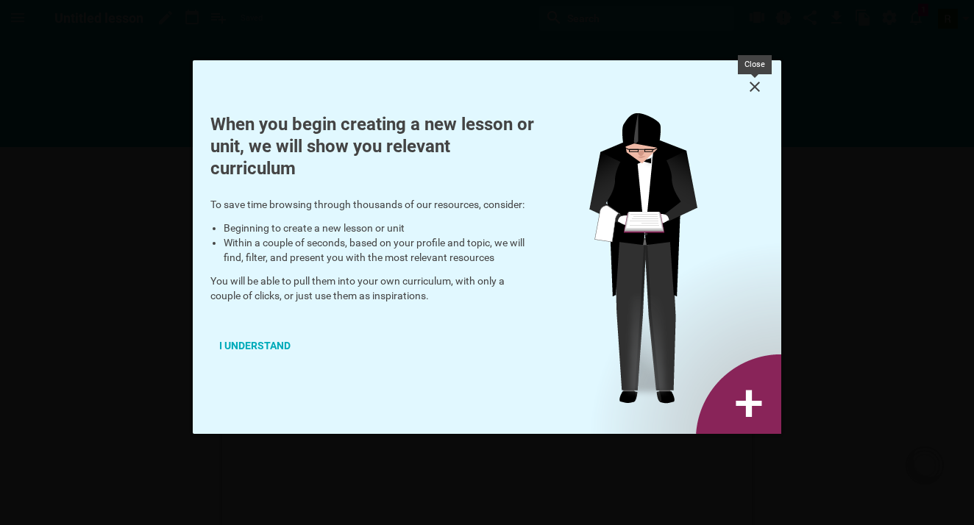
click at [753, 90] on icon at bounding box center [755, 87] width 18 height 18
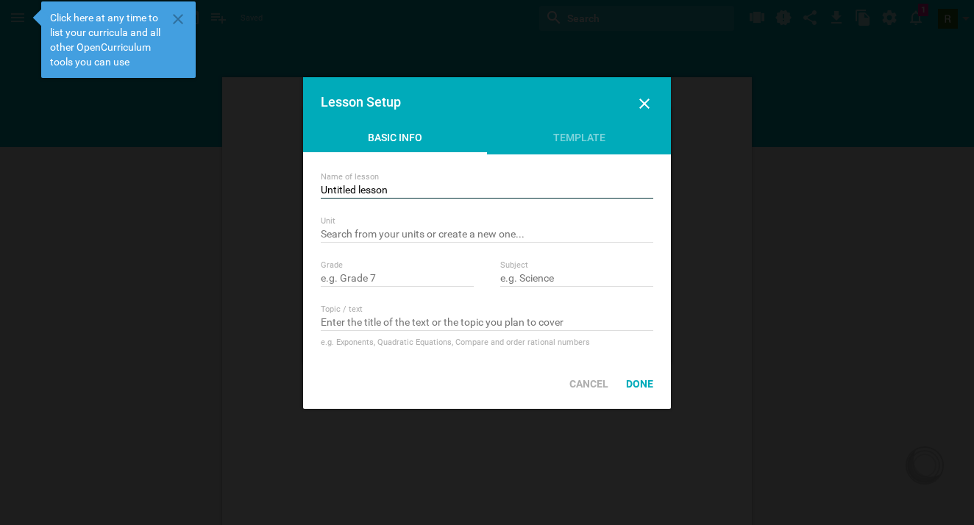
click at [463, 185] on input "Untitled lesson" at bounding box center [487, 191] width 332 height 15
drag, startPoint x: 404, startPoint y: 187, endPoint x: 263, endPoint y: 187, distance: 140.4
type input "Year 11 ODE"
click at [378, 229] on input "text" at bounding box center [487, 235] width 332 height 15
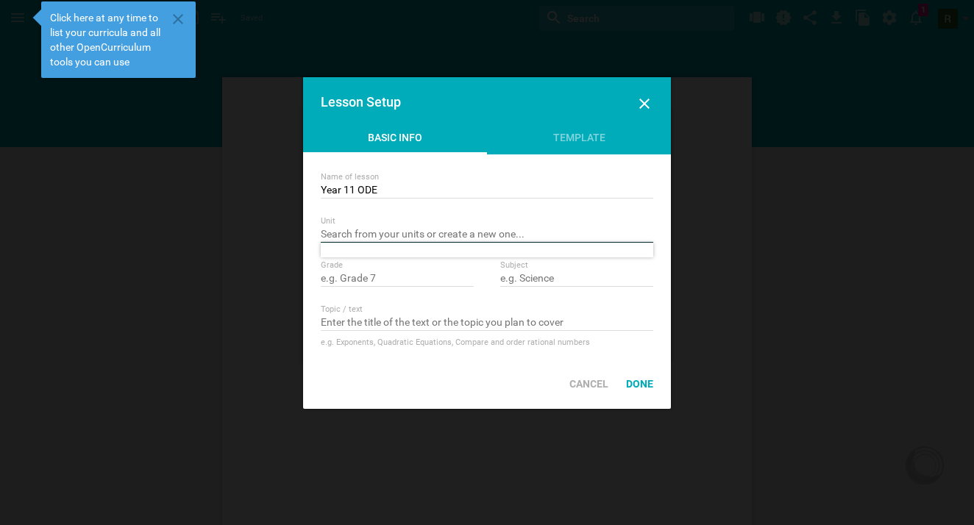
type input "d"
click at [418, 285] on input "text" at bounding box center [397, 279] width 153 height 15
type input "Year 11"
click at [586, 271] on div "Subject" at bounding box center [576, 273] width 153 height 26
click at [570, 281] on input "text" at bounding box center [576, 279] width 153 height 15
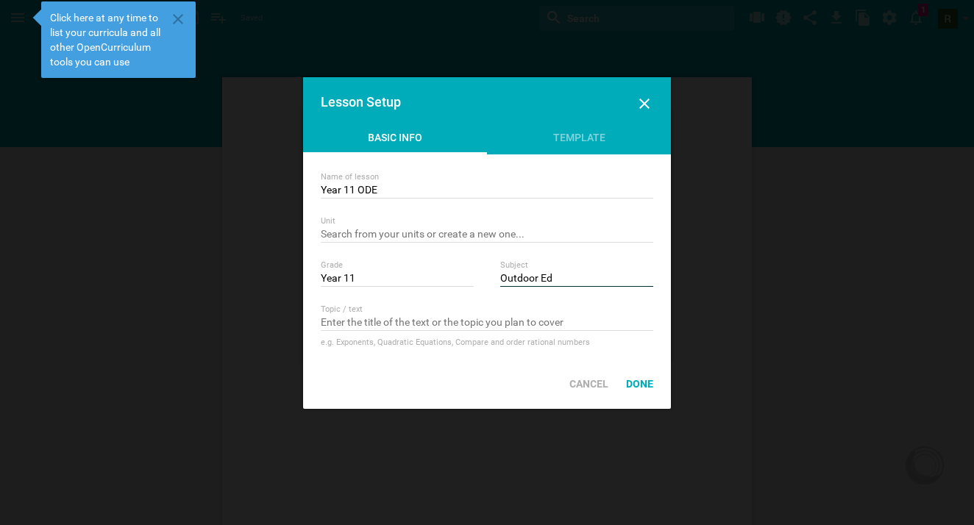
type input "Outdoor Ed"
click at [505, 319] on input "text" at bounding box center [487, 323] width 332 height 15
click at [449, 350] on div "e.g. Exponents, Quadratic Equations, Compare and order rational numbers" at bounding box center [487, 342] width 332 height 15
click at [628, 377] on div "Done" at bounding box center [639, 384] width 45 height 32
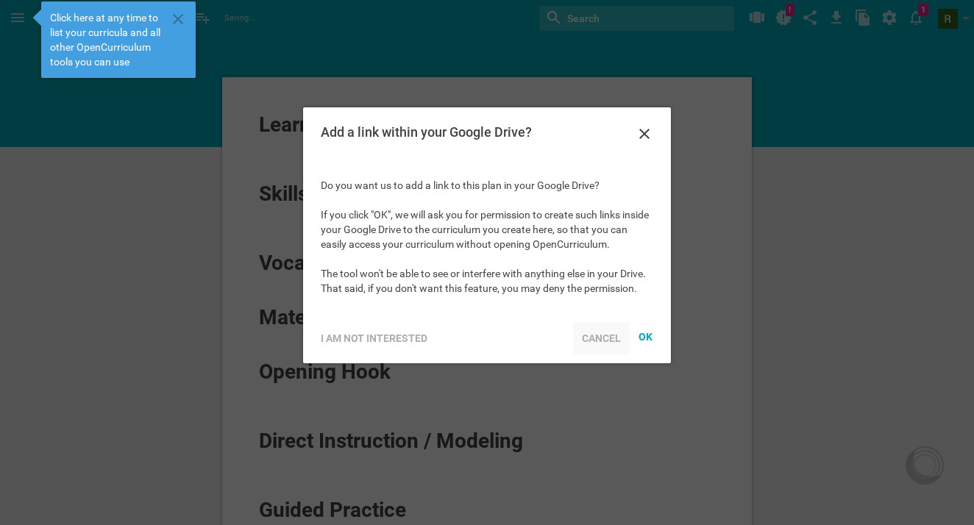
click at [615, 341] on div "Cancel" at bounding box center [601, 338] width 57 height 32
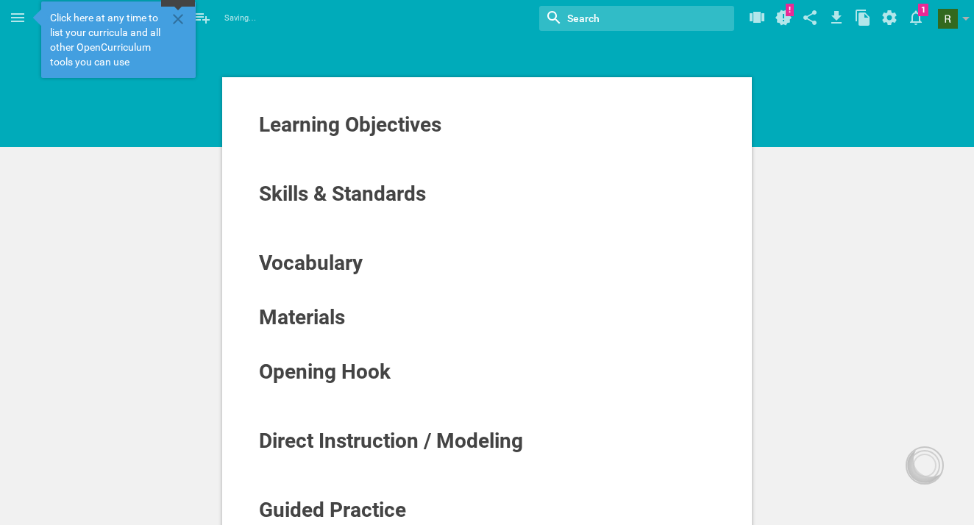
click at [177, 23] on icon at bounding box center [178, 19] width 18 height 18
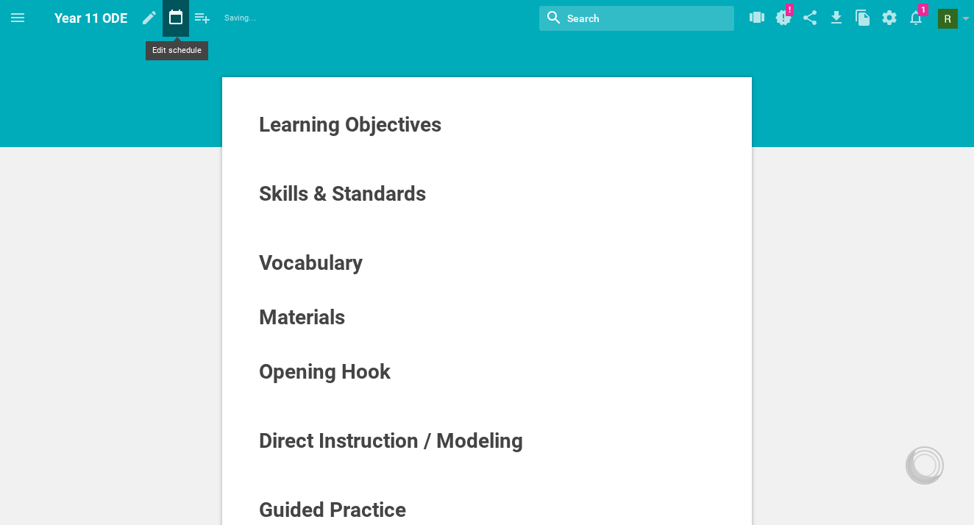
click at [174, 18] on icon at bounding box center [176, 17] width 26 height 35
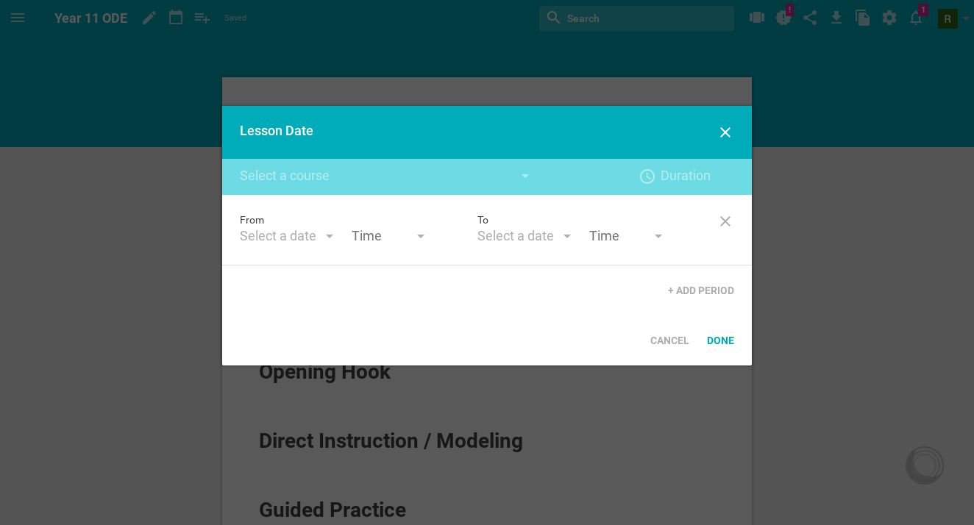
click at [529, 167] on div "Create new course titled "" 5 mins 10 mins 15 mins 20 mins 25 mins 30 mins 35 m…" at bounding box center [486, 177] width 529 height 36
click at [529, 171] on div at bounding box center [525, 177] width 18 height 18
click at [403, 194] on div at bounding box center [387, 195] width 294 height 18
click at [335, 174] on input "text" at bounding box center [387, 177] width 294 height 18
type input "ODE"
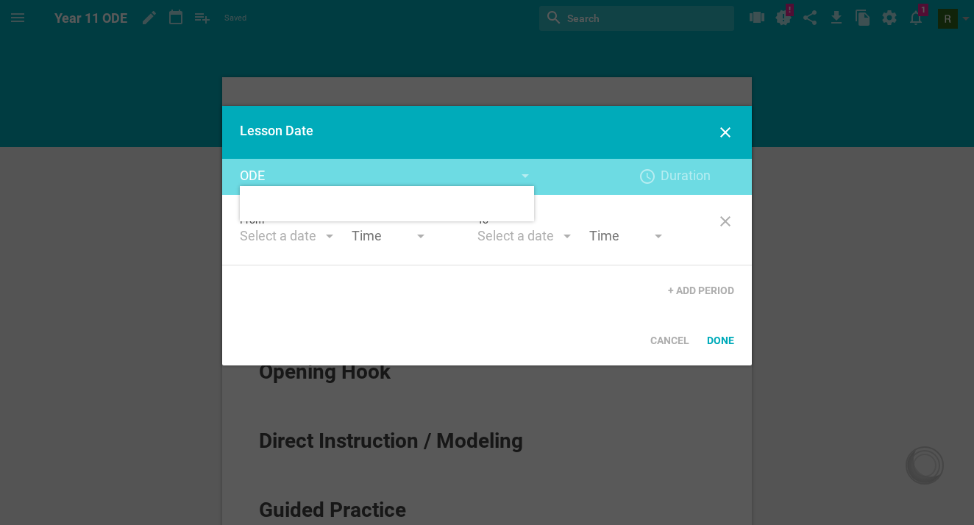
click at [357, 324] on div "Cancel Done" at bounding box center [486, 340] width 529 height 50
click at [331, 240] on div at bounding box center [329, 238] width 7 height 6
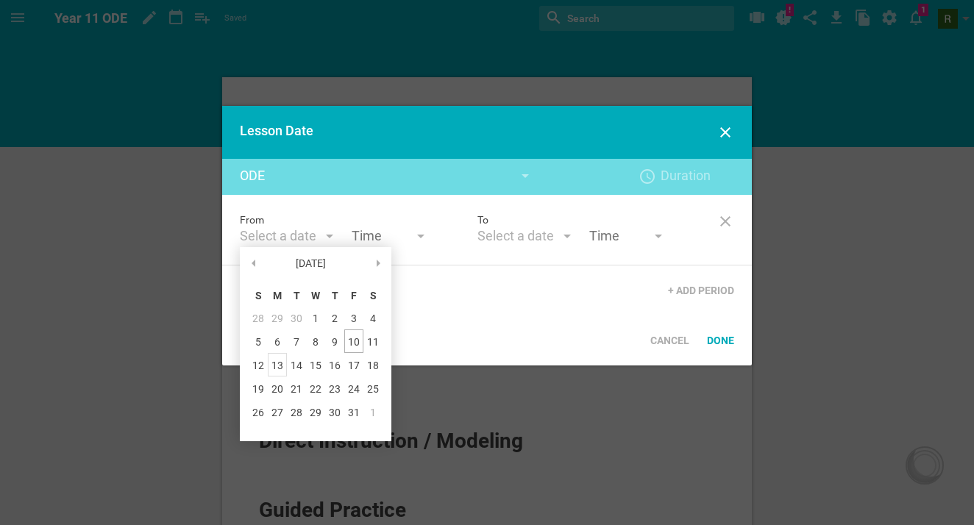
click at [272, 365] on div "13" at bounding box center [277, 365] width 19 height 24
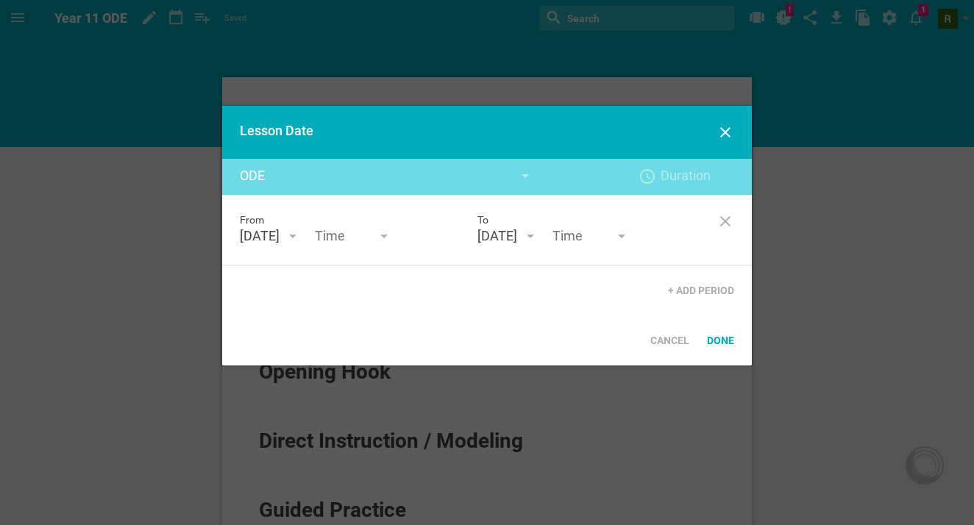
click at [539, 235] on div "October 13th '25 October 25 S M T W T F S 28 29 30 1 2 3 4 5 6 7 8 9 10 11 12 1…" at bounding box center [508, 236] width 62 height 18
click at [534, 238] on div at bounding box center [529, 238] width 7 height 6
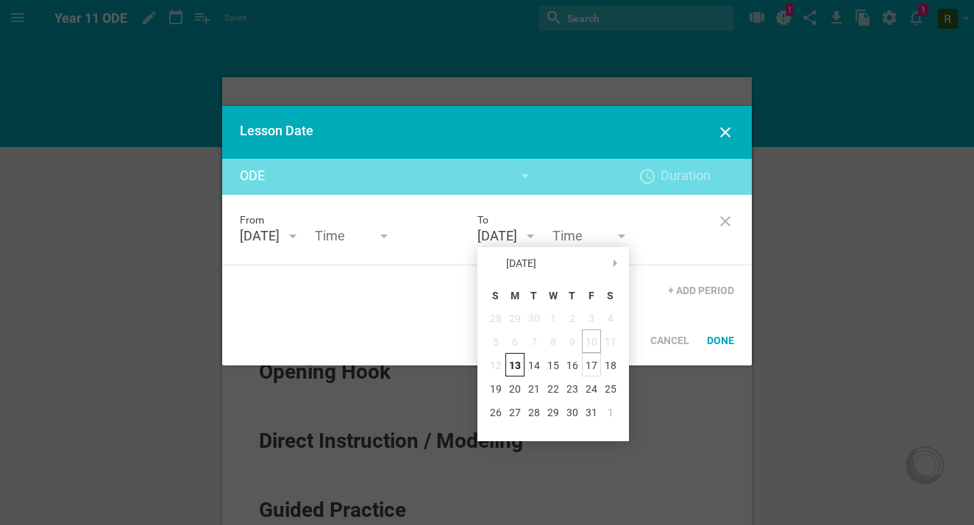
click at [590, 363] on div "17" at bounding box center [591, 365] width 19 height 24
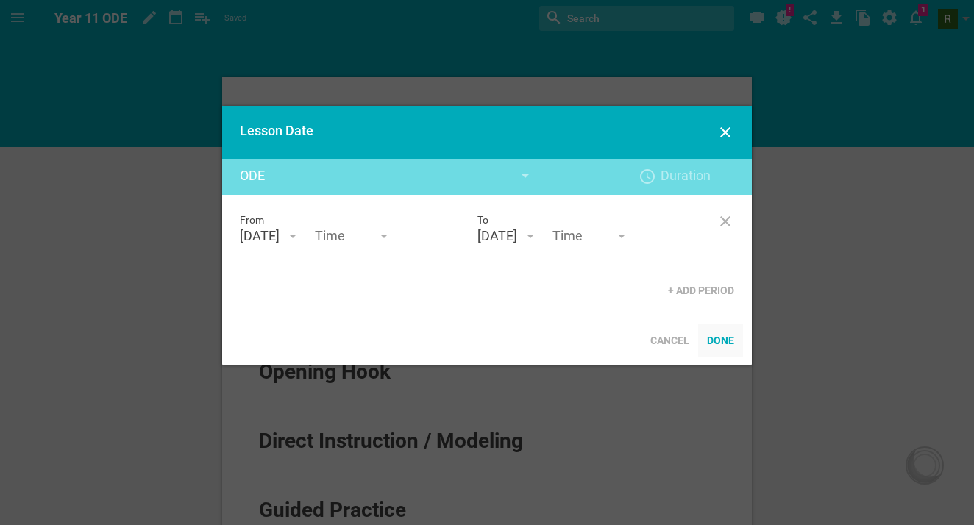
click at [717, 337] on div "Done" at bounding box center [720, 340] width 45 height 32
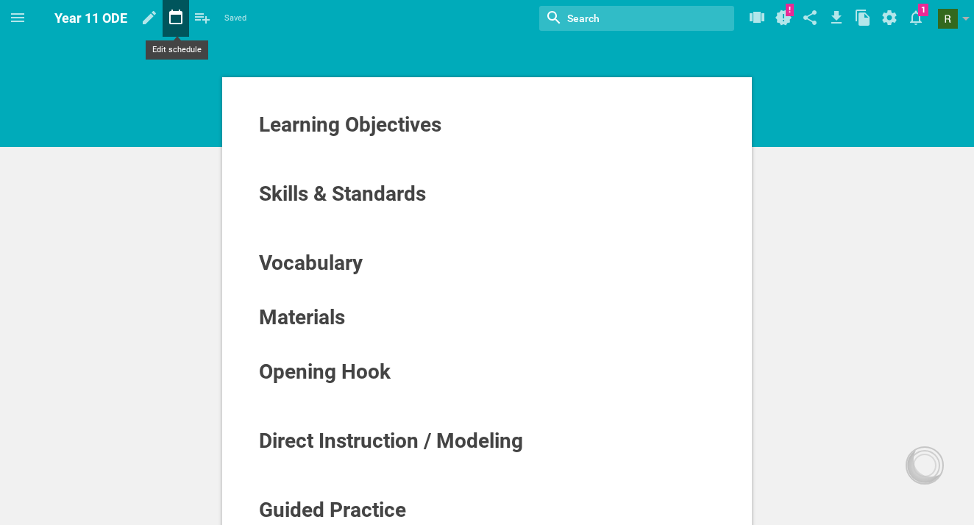
click at [183, 11] on icon at bounding box center [176, 17] width 26 height 35
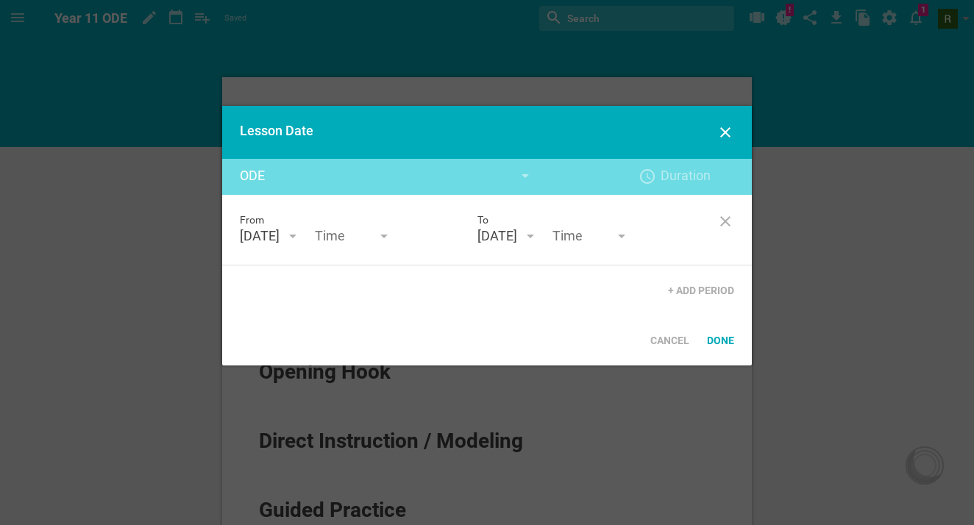
click at [181, 11] on div at bounding box center [487, 262] width 974 height 525
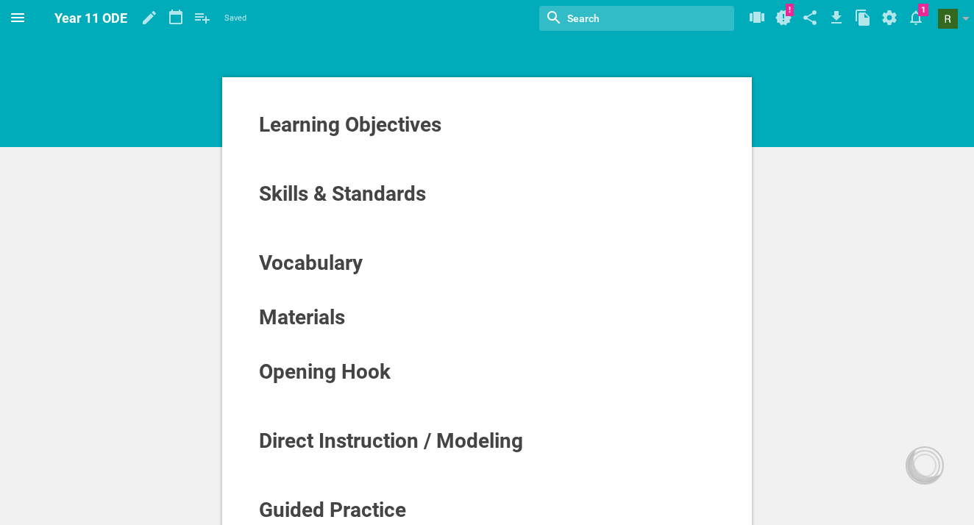
click at [18, 12] on icon at bounding box center [18, 18] width 18 height 18
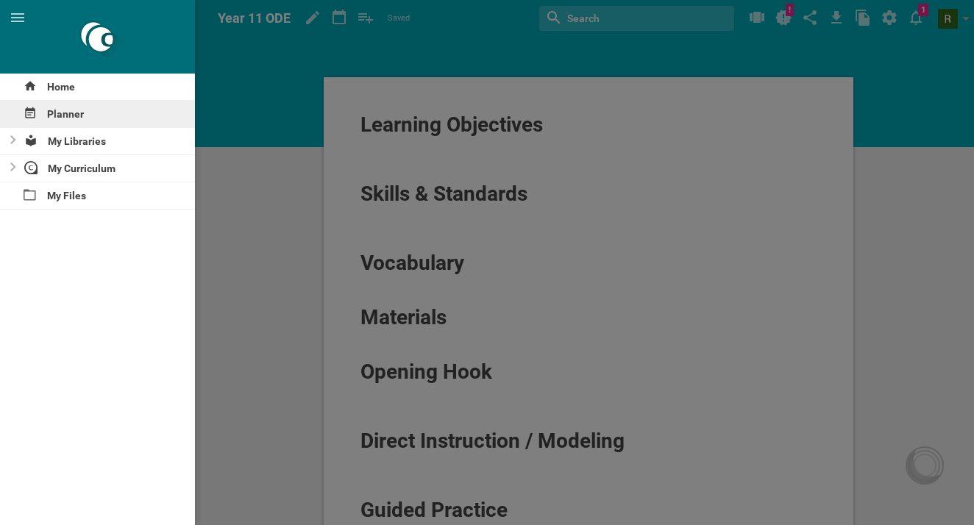
click at [69, 113] on div "Planner" at bounding box center [97, 114] width 195 height 26
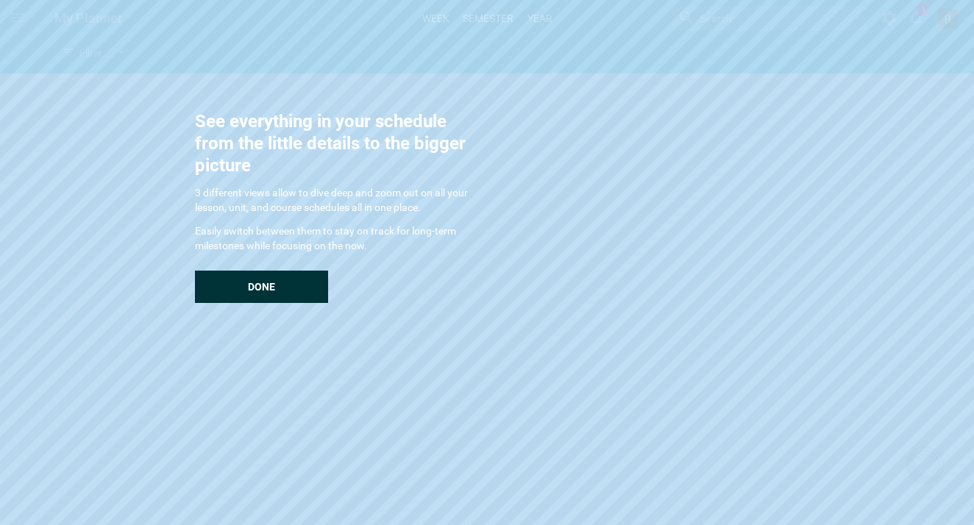
click at [241, 291] on div "Done" at bounding box center [261, 287] width 133 height 32
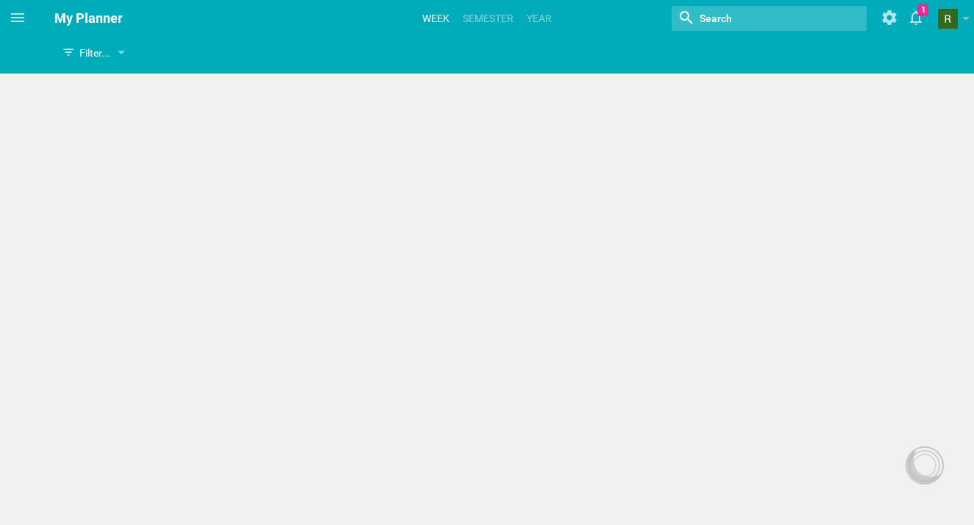
click at [432, 24] on link "Week" at bounding box center [436, 18] width 32 height 32
click at [157, 54] on div "Planner View" at bounding box center [112, 53] width 117 height 26
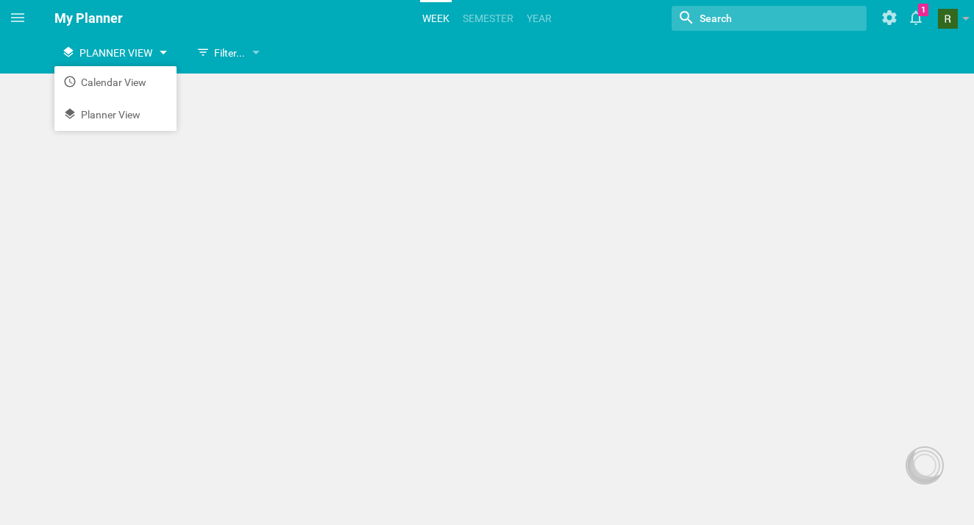
click at [159, 49] on div "Planner View" at bounding box center [112, 53] width 117 height 26
click at [476, 8] on link "Semester" at bounding box center [487, 18] width 55 height 32
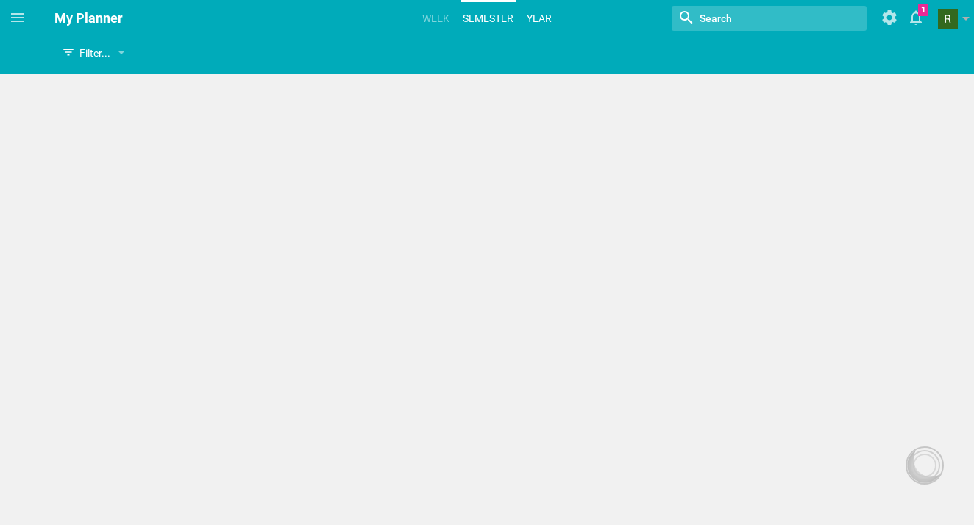
click at [539, 13] on link "Year" at bounding box center [538, 18] width 29 height 32
click at [448, 19] on link "Week" at bounding box center [436, 18] width 32 height 32
click at [932, 457] on div at bounding box center [925, 466] width 24 height 24
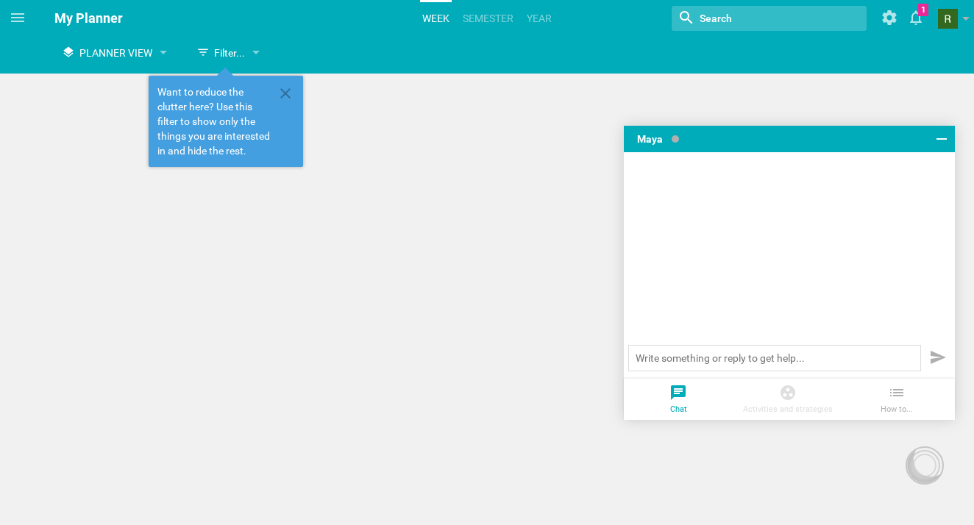
click at [534, 226] on div "thhfgh Planner View Filter... Show everything Units Lessons Events Google Calen…" at bounding box center [487, 262] width 974 height 525
click at [390, 115] on div "thhfgh Planner View Filter... Show everything Units Lessons Events Google Calen…" at bounding box center [487, 262] width 974 height 525
click at [943, 143] on icon at bounding box center [941, 139] width 18 height 18
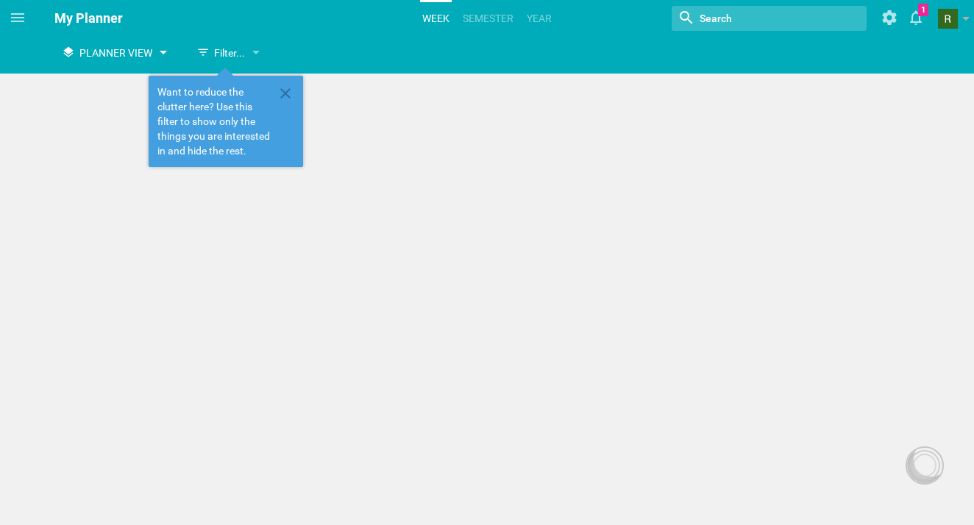
click at [112, 53] on span "Planner View" at bounding box center [115, 53] width 73 height 12
click at [67, 15] on span "My Planner" at bounding box center [88, 17] width 68 height 15
click at [10, 17] on icon at bounding box center [18, 18] width 18 height 18
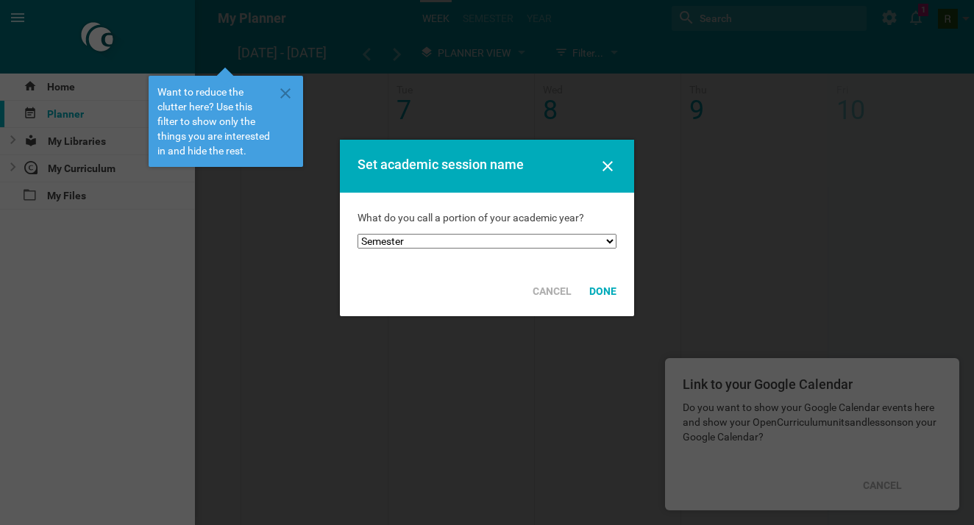
click at [83, 191] on div at bounding box center [487, 262] width 974 height 525
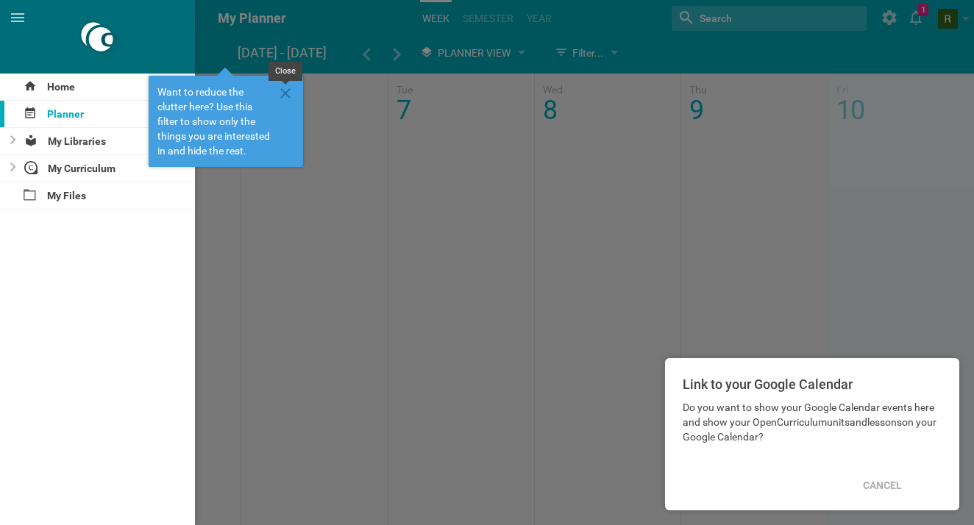
click at [293, 92] on icon at bounding box center [285, 94] width 18 height 18
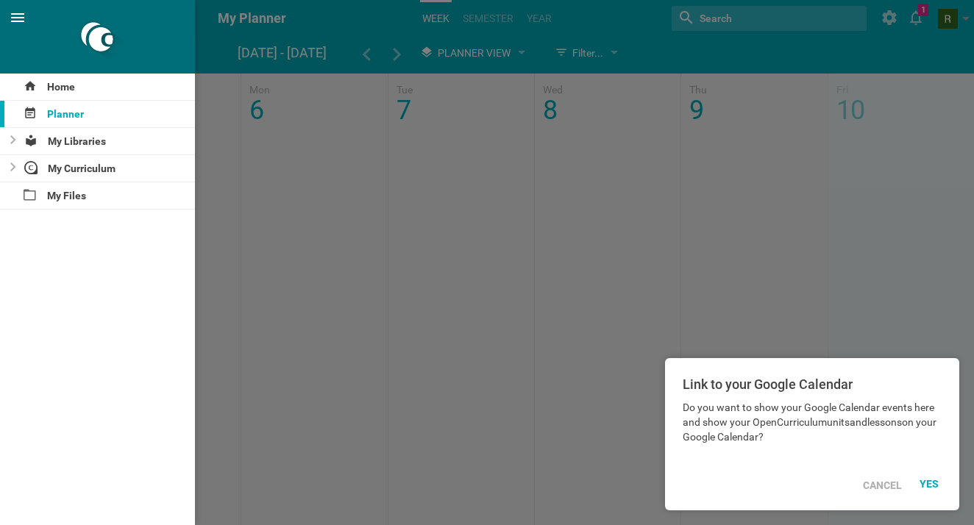
click at [20, 24] on icon at bounding box center [18, 18] width 18 height 18
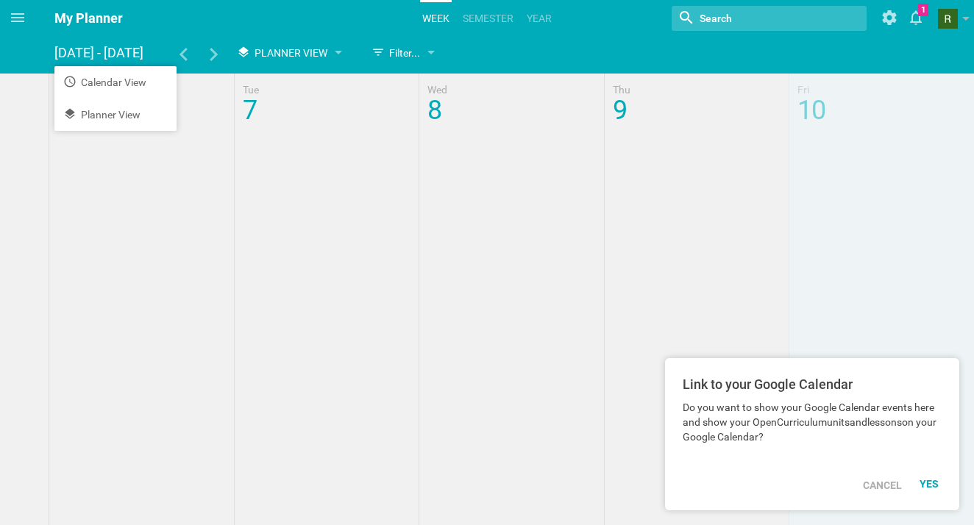
click at [49, 138] on div at bounding box center [487, 441] width 974 height 735
click at [149, 21] on hgroup "My Planner Week Semester Year Nothing found with term "" Show weekends Show / h…" at bounding box center [504, 18] width 938 height 37
click at [407, 179] on div at bounding box center [487, 441] width 974 height 735
click at [201, 149] on div at bounding box center [487, 441] width 974 height 735
click at [138, 79] on li "Calendar View" at bounding box center [115, 82] width 122 height 32
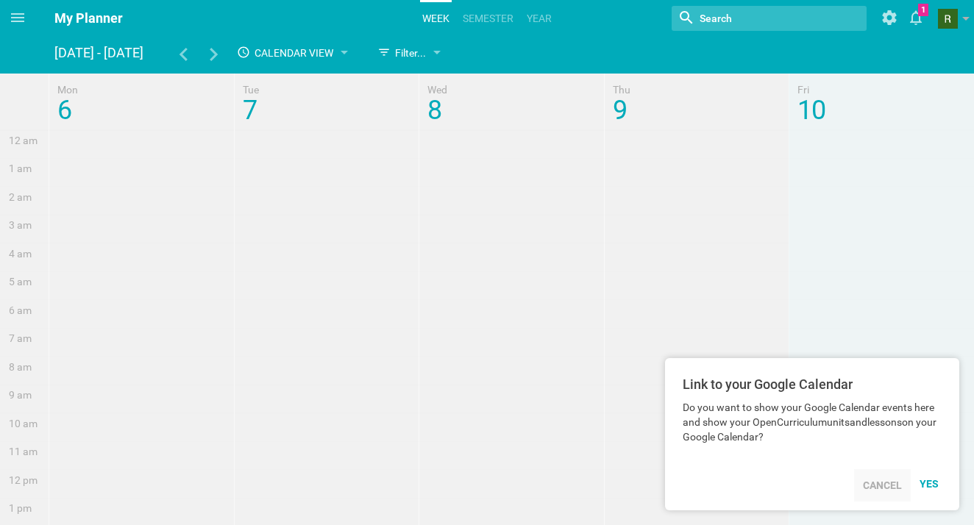
click at [872, 482] on div "Cancel" at bounding box center [882, 485] width 57 height 32
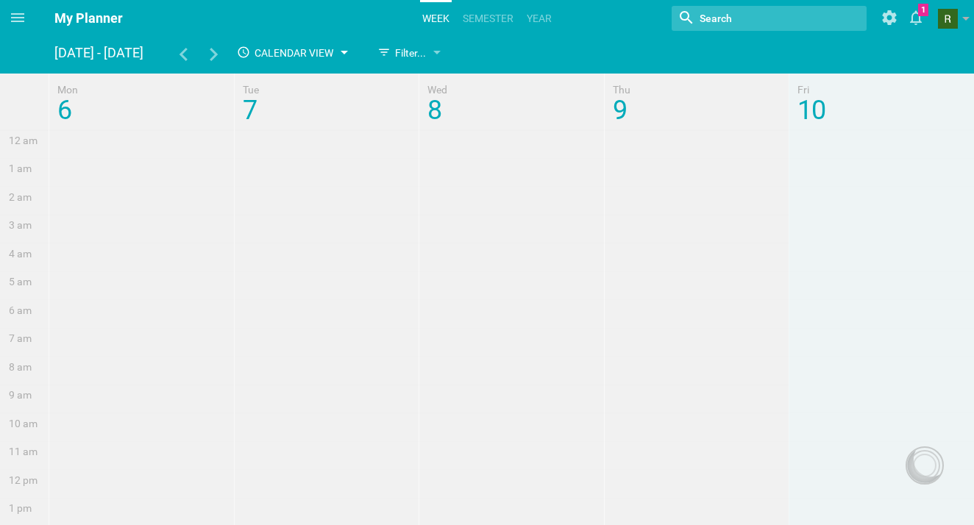
click at [274, 57] on span "Calendar View" at bounding box center [293, 53] width 79 height 12
click at [290, 54] on span "Calendar View" at bounding box center [293, 53] width 79 height 12
click at [82, 45] on div "[DATE] - [DATE]" at bounding box center [102, 53] width 96 height 26
click at [82, 21] on span "My Planner" at bounding box center [88, 17] width 68 height 15
click at [211, 57] on icon at bounding box center [213, 54] width 13 height 13
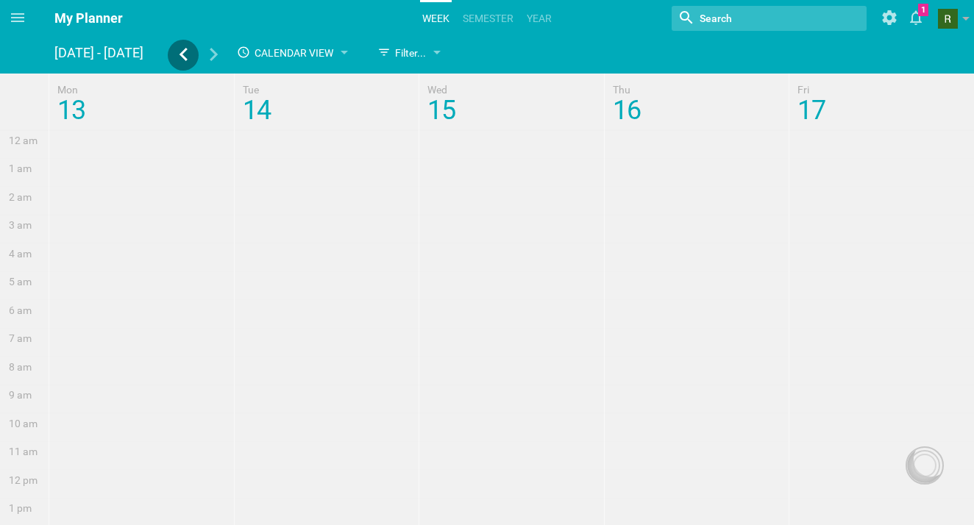
click at [188, 57] on icon at bounding box center [182, 54] width 13 height 13
click at [210, 57] on icon at bounding box center [213, 54] width 13 height 13
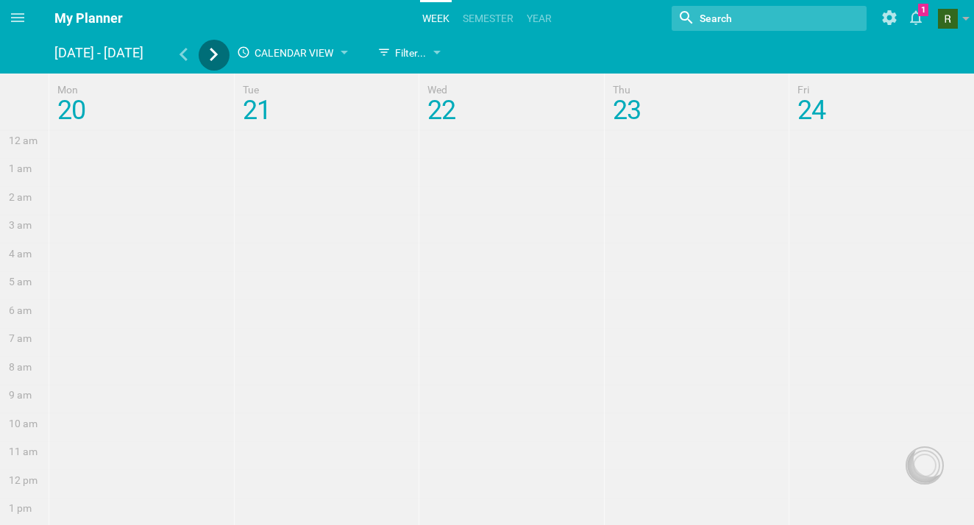
click at [210, 57] on icon at bounding box center [213, 54] width 13 height 13
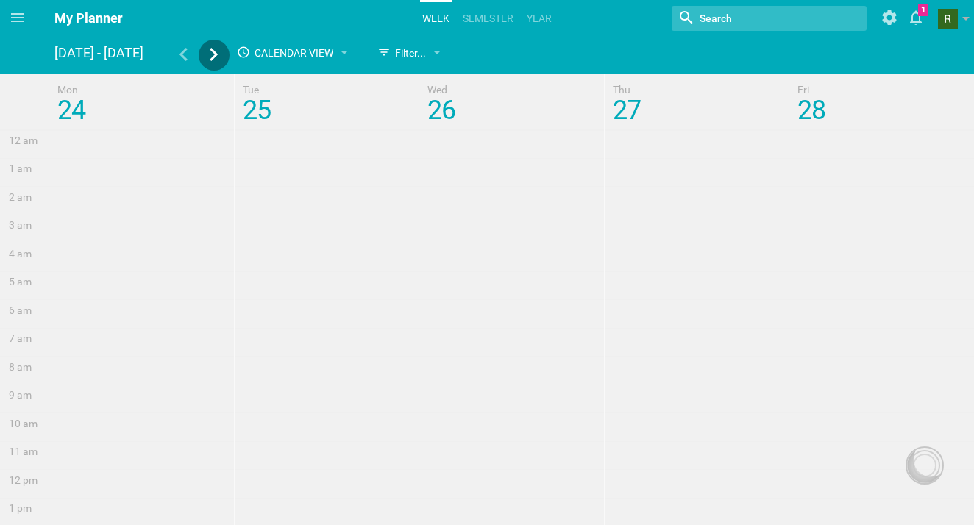
click at [210, 57] on icon at bounding box center [213, 54] width 13 height 13
click at [489, 9] on link "Semester" at bounding box center [487, 18] width 55 height 32
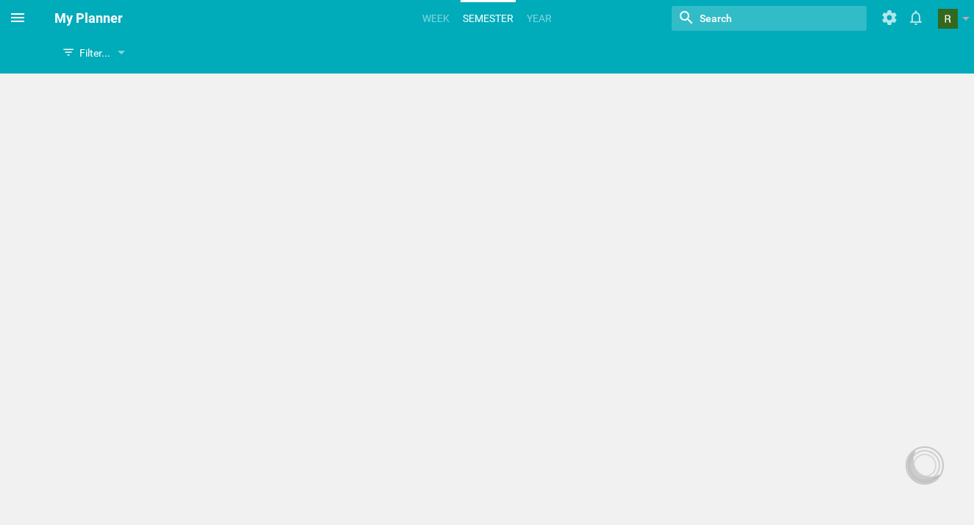
click at [24, 20] on icon at bounding box center [18, 18] width 18 height 18
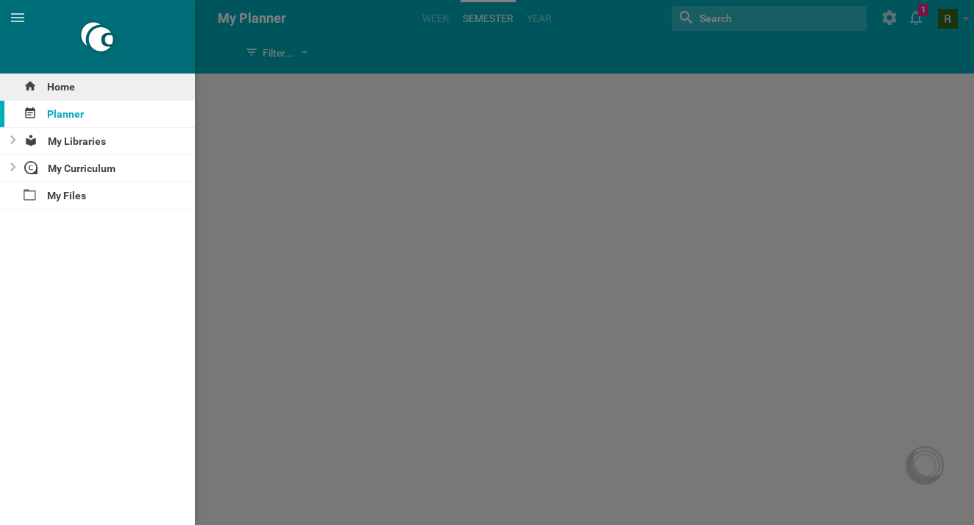
click at [135, 90] on div "Home" at bounding box center [97, 87] width 195 height 26
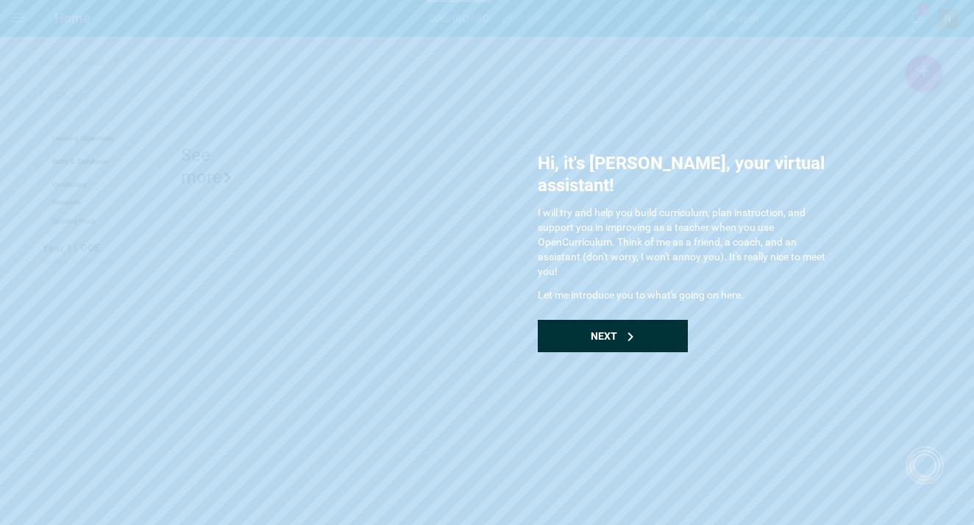
click at [575, 320] on div "Next" at bounding box center [613, 336] width 150 height 32
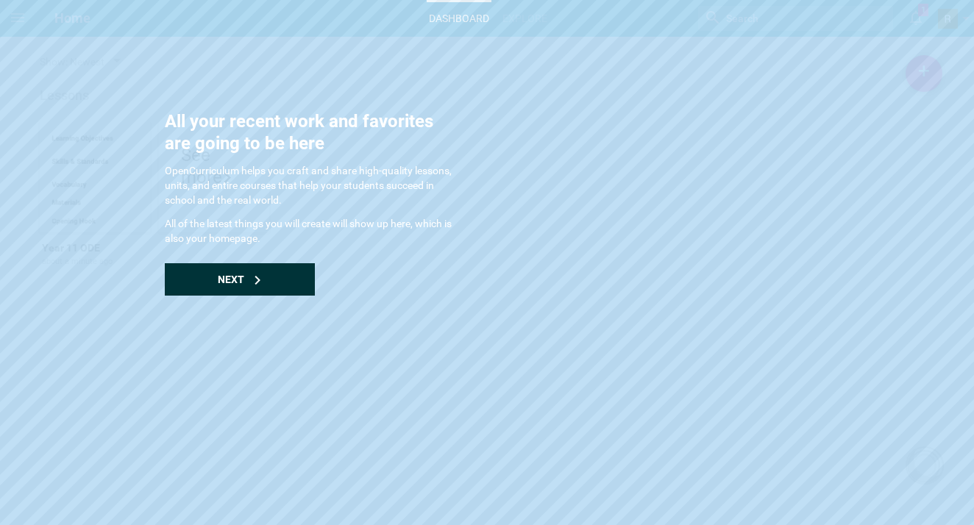
click at [290, 277] on div "Next" at bounding box center [240, 279] width 150 height 32
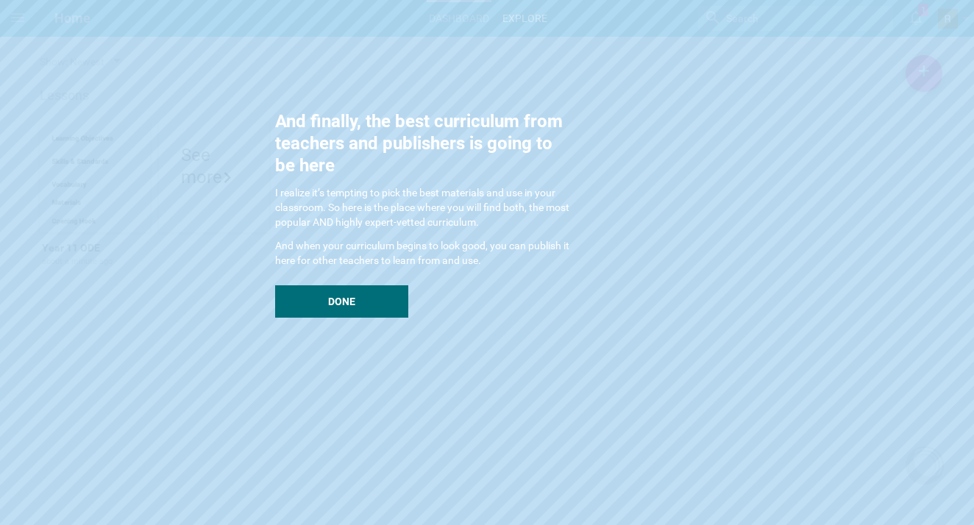
click at [374, 282] on div "And finally, the best curriculum from teachers and publishers is going to be he…" at bounding box center [422, 213] width 294 height 207
click at [363, 309] on div "Done" at bounding box center [341, 301] width 133 height 32
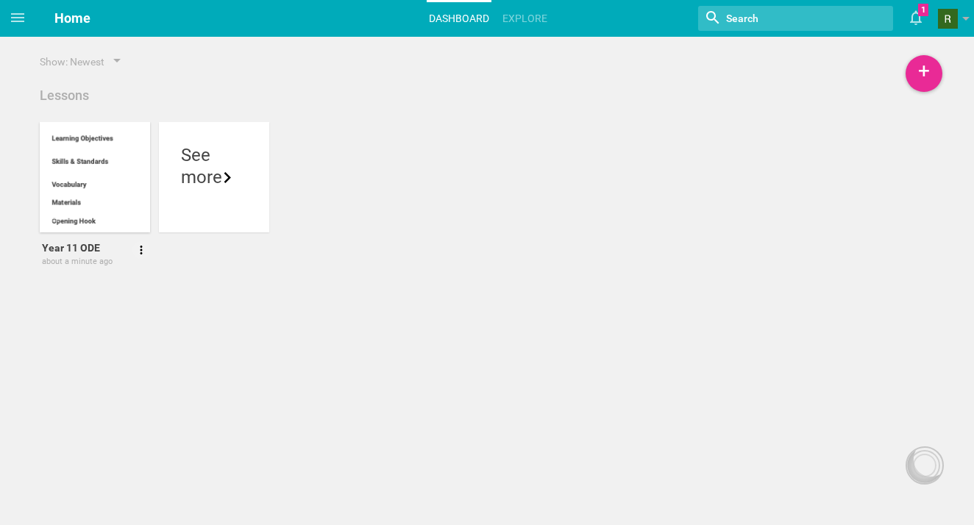
click at [134, 171] on div at bounding box center [95, 177] width 110 height 110
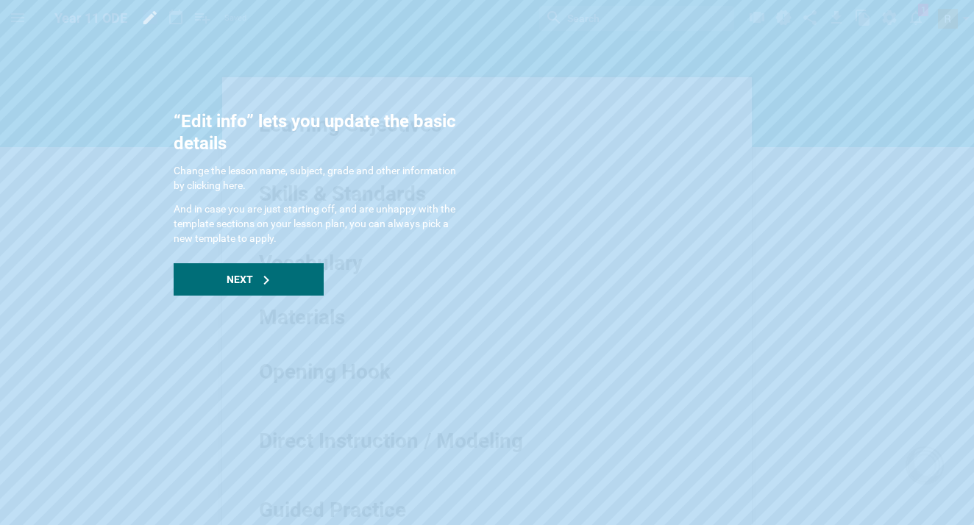
click at [289, 263] on div "“Edit info” lets you update the basic details Change the lesson name, subject, …" at bounding box center [321, 202] width 294 height 185
click at [281, 275] on div "Next" at bounding box center [249, 279] width 150 height 32
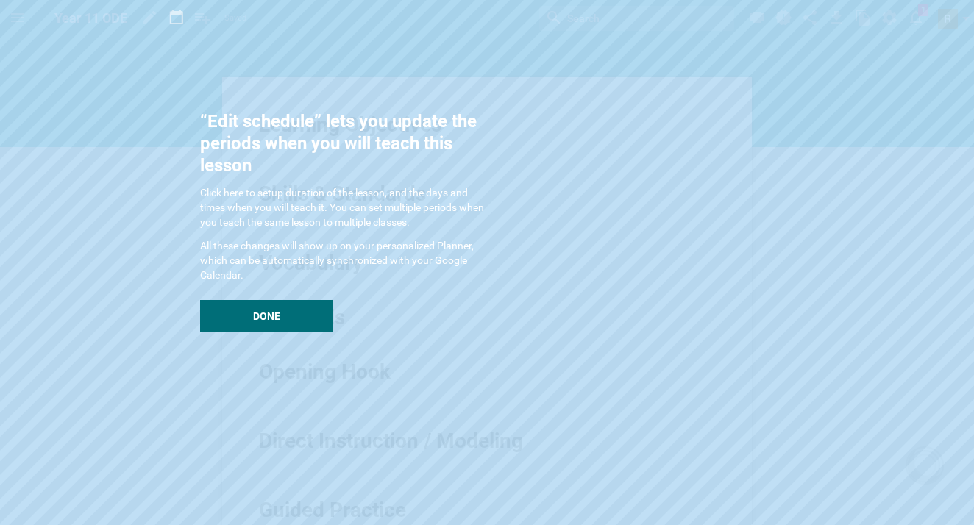
click at [298, 290] on div "“Edit schedule” lets you update the periods when you will teach this lesson Cli…" at bounding box center [347, 221] width 294 height 222
click at [279, 318] on span "Done" at bounding box center [266, 316] width 27 height 12
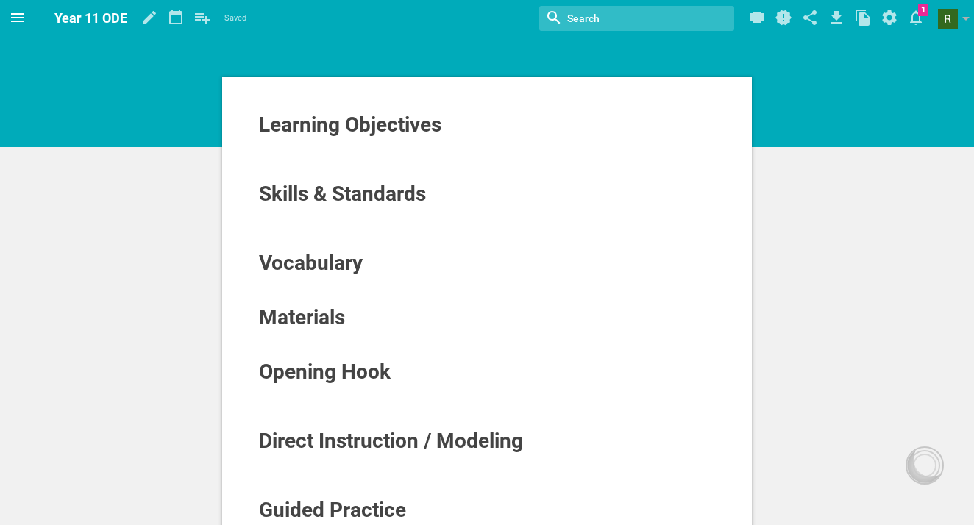
click at [28, 25] on span at bounding box center [17, 17] width 35 height 35
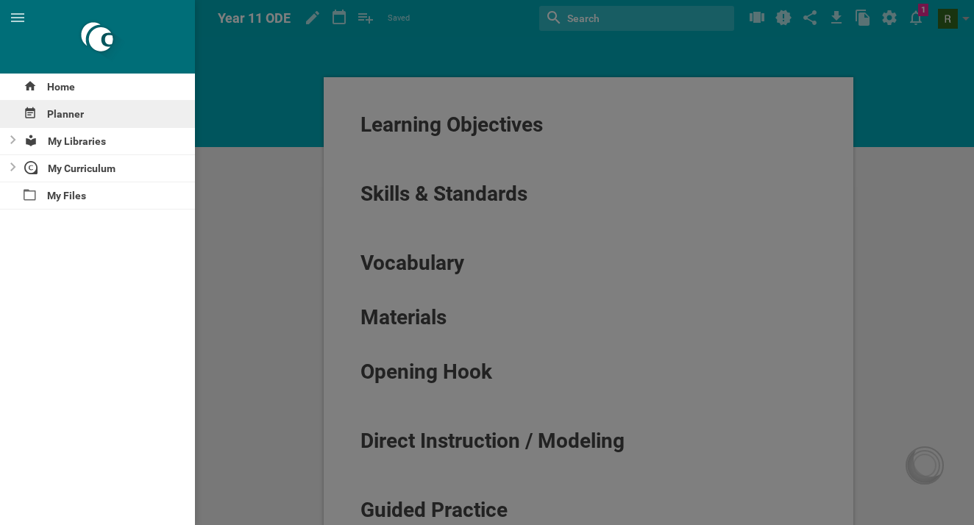
click at [67, 110] on div "Planner" at bounding box center [97, 114] width 195 height 26
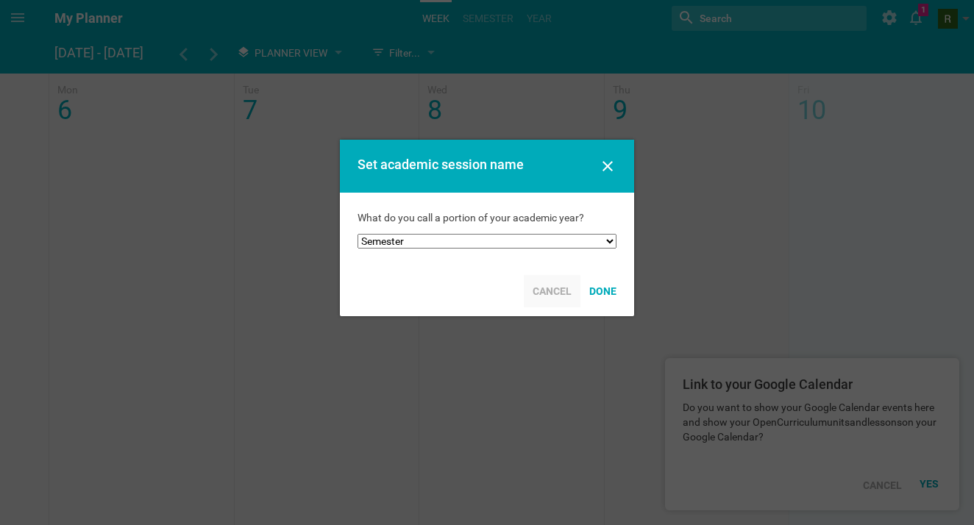
click at [562, 293] on div "Cancel" at bounding box center [552, 291] width 57 height 32
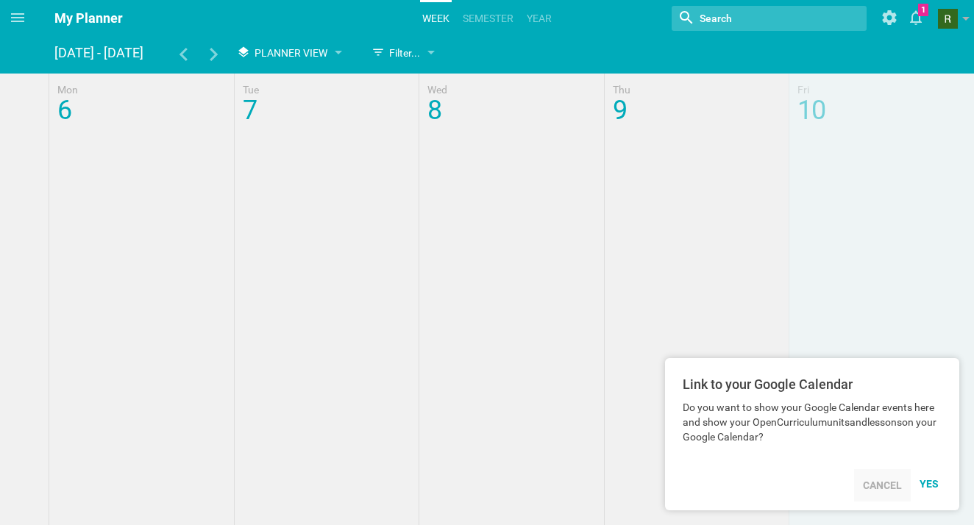
click at [874, 480] on div "Cancel" at bounding box center [882, 485] width 57 height 32
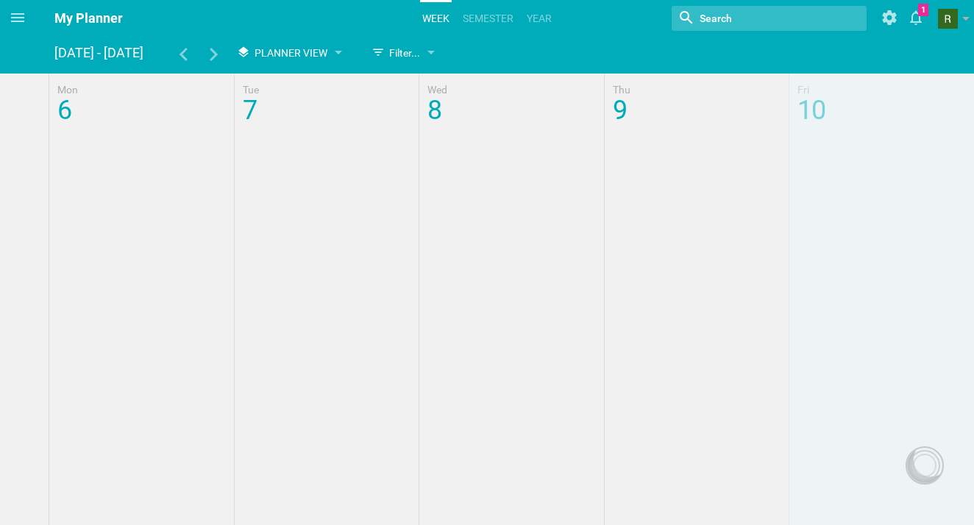
click at [668, 211] on div at bounding box center [487, 441] width 974 height 735
click at [639, 108] on div at bounding box center [487, 102] width 974 height 56
click at [640, 154] on div at bounding box center [487, 441] width 974 height 735
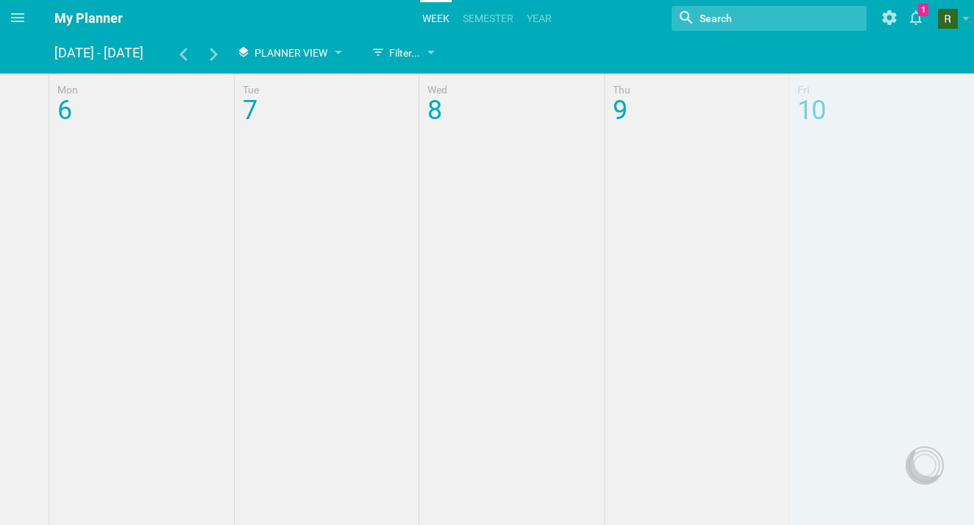
click at [640, 154] on div at bounding box center [487, 441] width 974 height 735
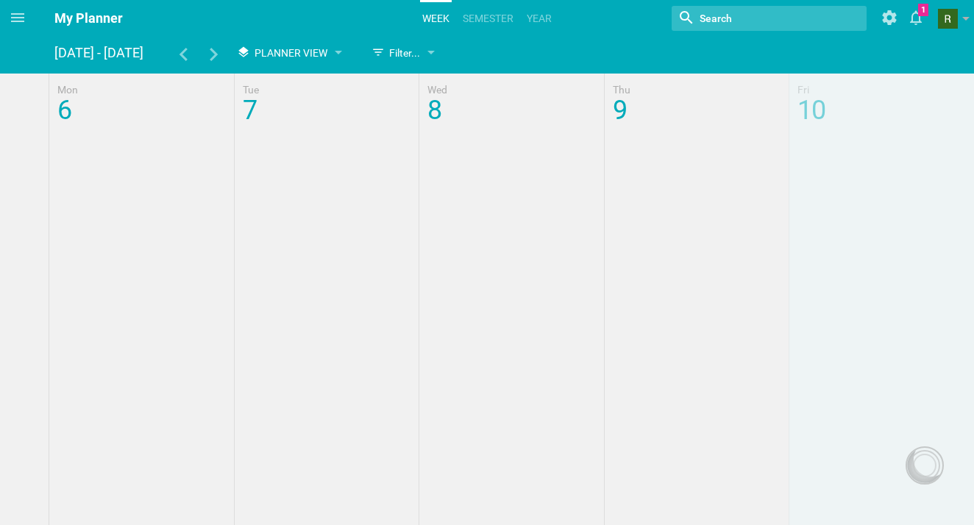
click at [84, 54] on div "[DATE] - [DATE]" at bounding box center [102, 53] width 96 height 26
click at [94, 99] on div at bounding box center [487, 102] width 974 height 56
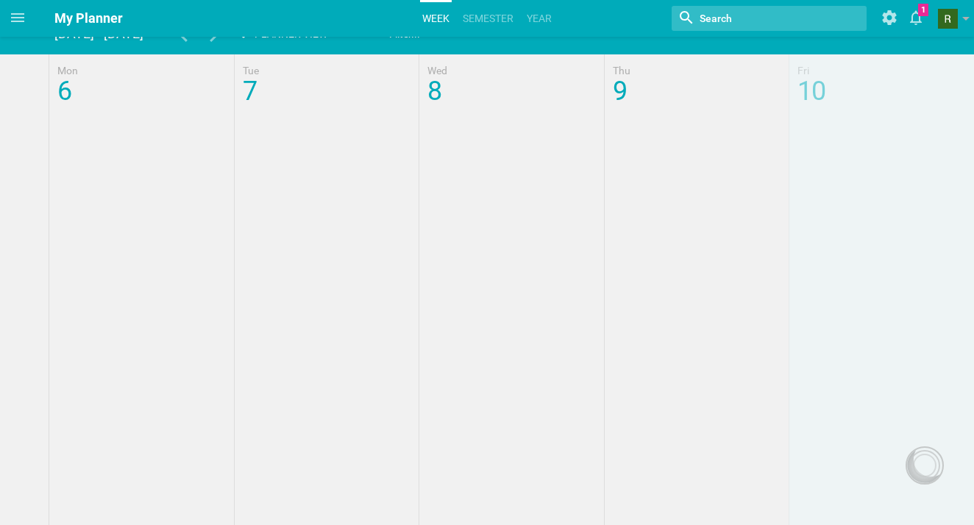
scroll to position [21, 0]
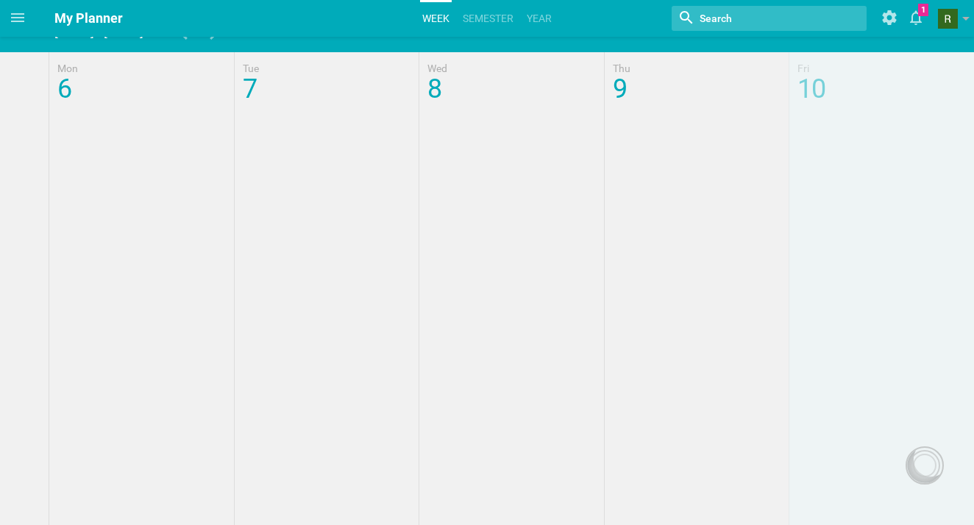
click at [647, 325] on div at bounding box center [487, 419] width 974 height 735
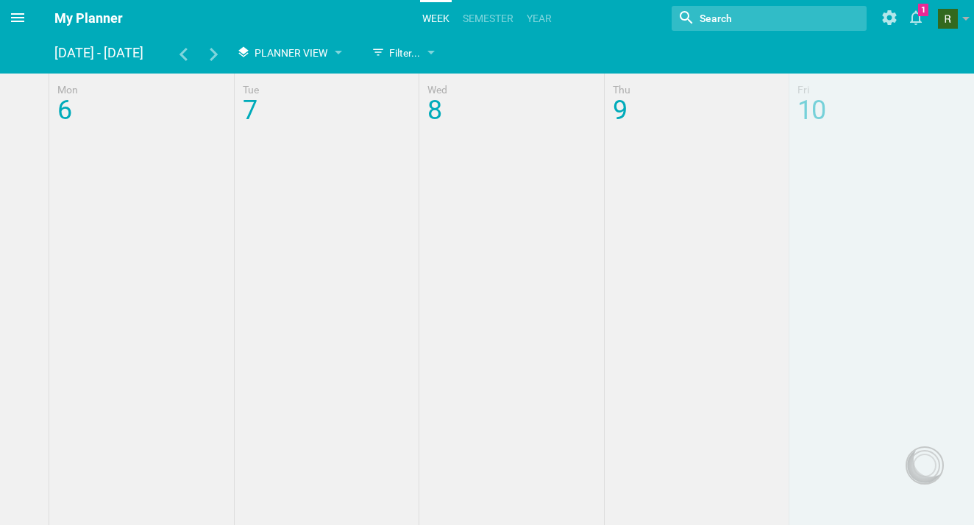
scroll to position [0, 0]
click at [826, 24] on div at bounding box center [768, 18] width 195 height 25
click at [883, 18] on icon at bounding box center [889, 17] width 26 height 35
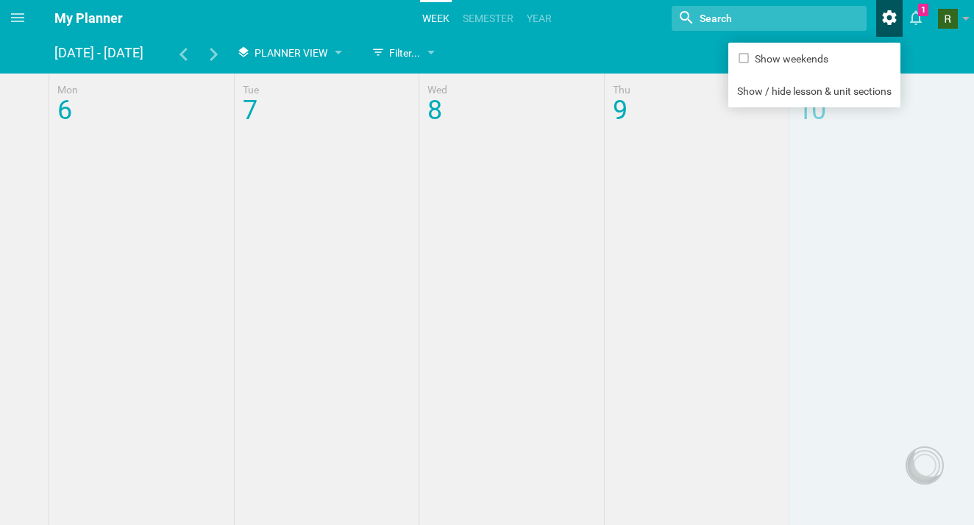
click at [883, 18] on icon at bounding box center [889, 17] width 26 height 35
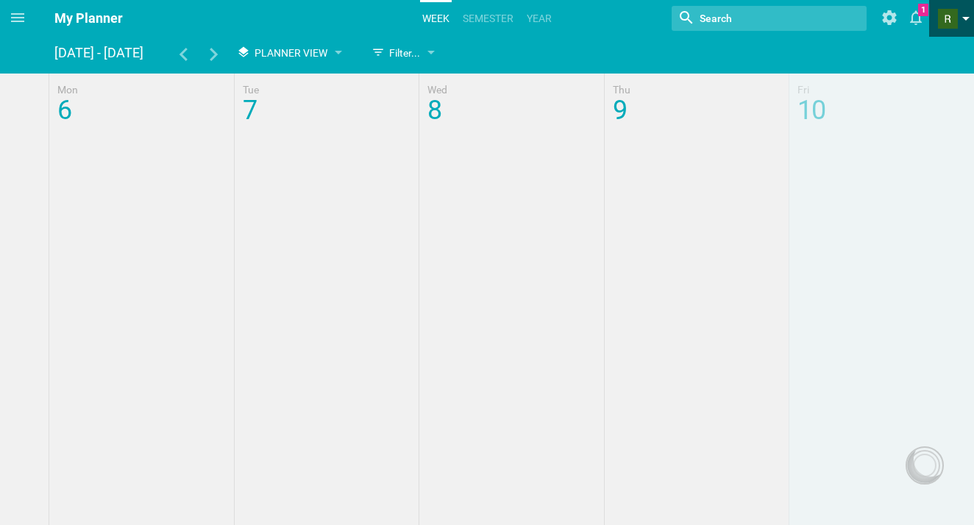
click at [950, 18] on span at bounding box center [948, 19] width 20 height 20
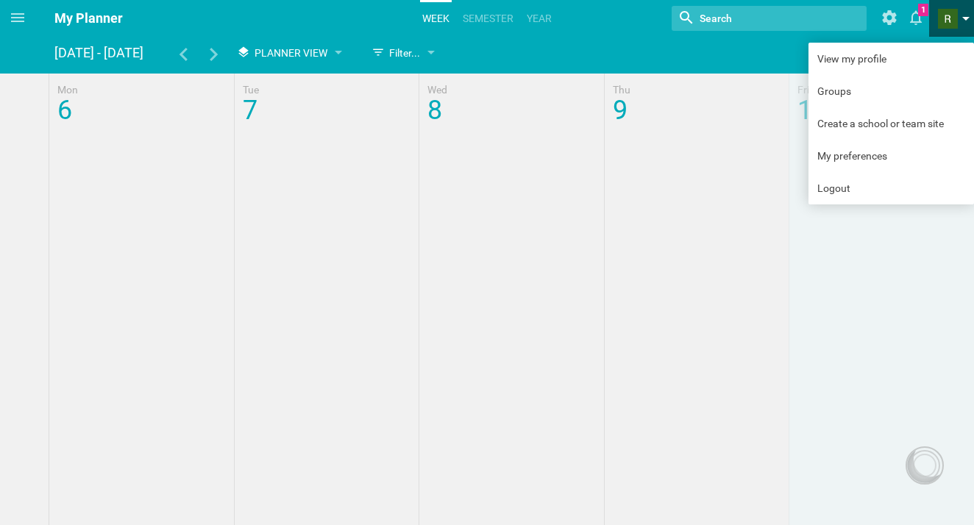
click at [950, 18] on span at bounding box center [948, 19] width 20 height 20
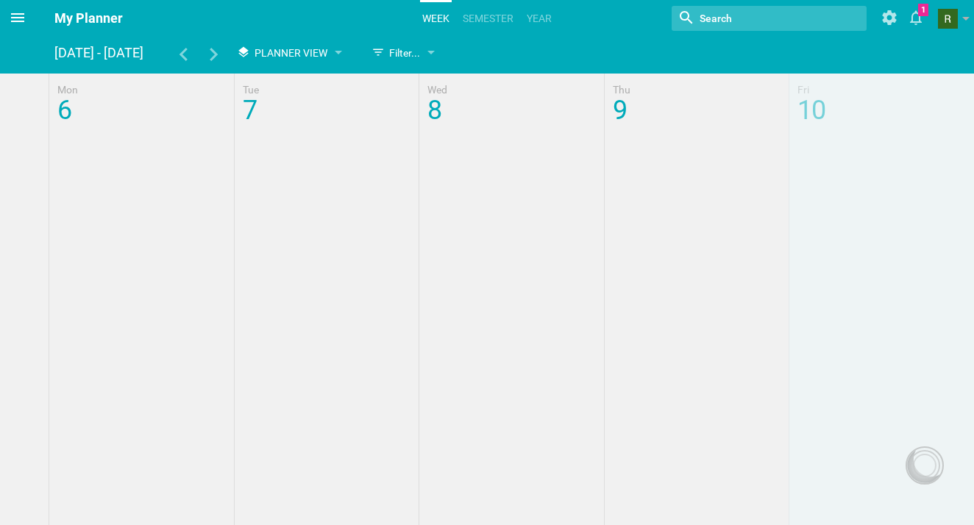
click at [17, 19] on icon at bounding box center [18, 18] width 18 height 18
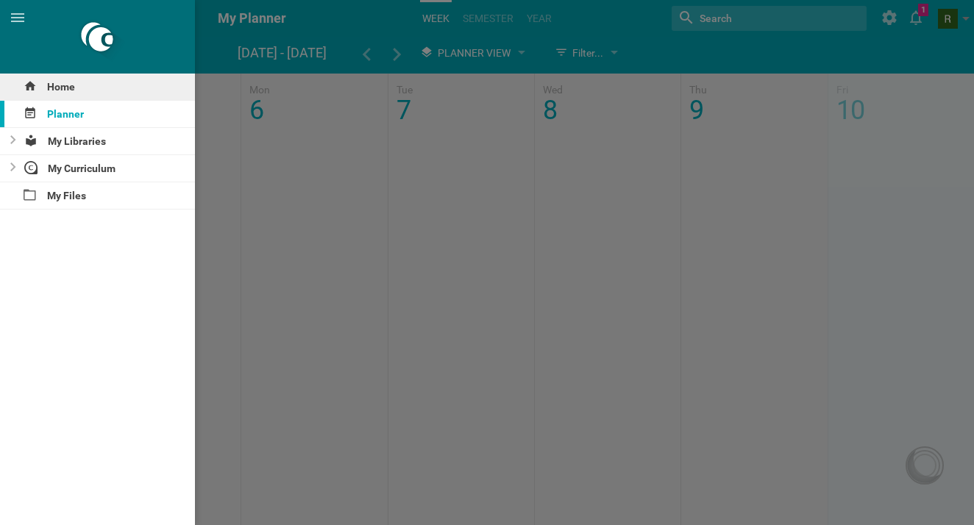
click at [82, 76] on div "Home" at bounding box center [97, 87] width 195 height 26
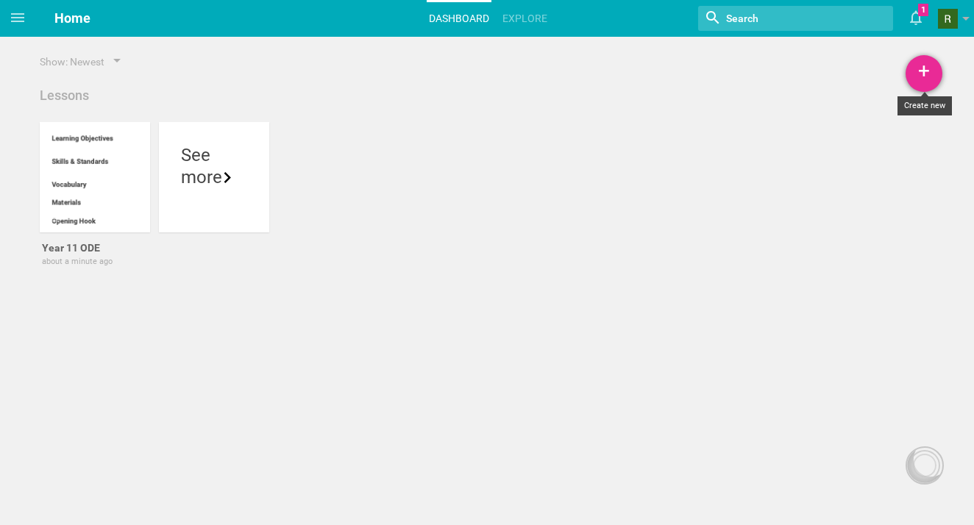
click at [930, 67] on div "+" at bounding box center [923, 73] width 37 height 37
click at [565, 145] on div "Year 11 ODE about a minute ago Make a copy Delete See more" at bounding box center [486, 214] width 903 height 185
click at [30, 170] on div "+ Lesson Unit Course Show: Newest Lessons Year 11 ODE about a minute ago Make a…" at bounding box center [487, 162] width 974 height 325
click at [72, 175] on div at bounding box center [95, 177] width 110 height 110
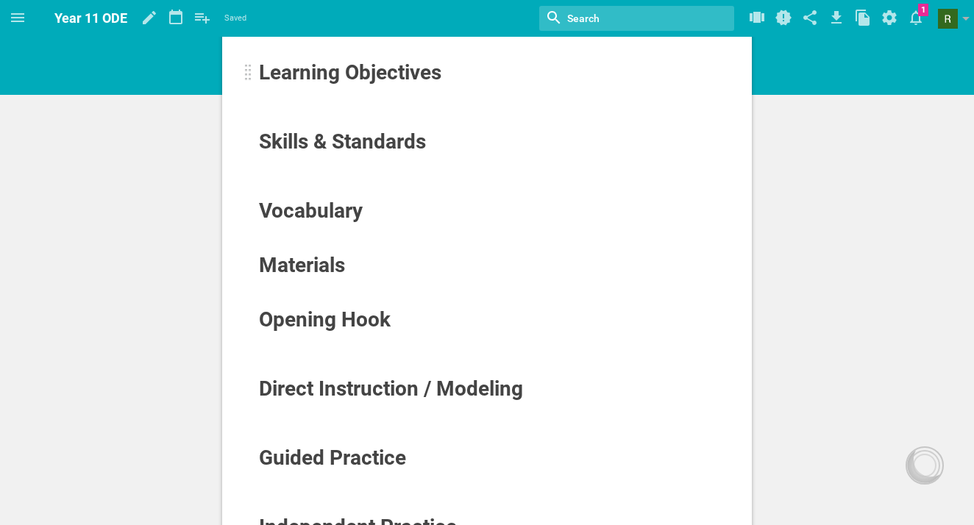
scroll to position [70, 0]
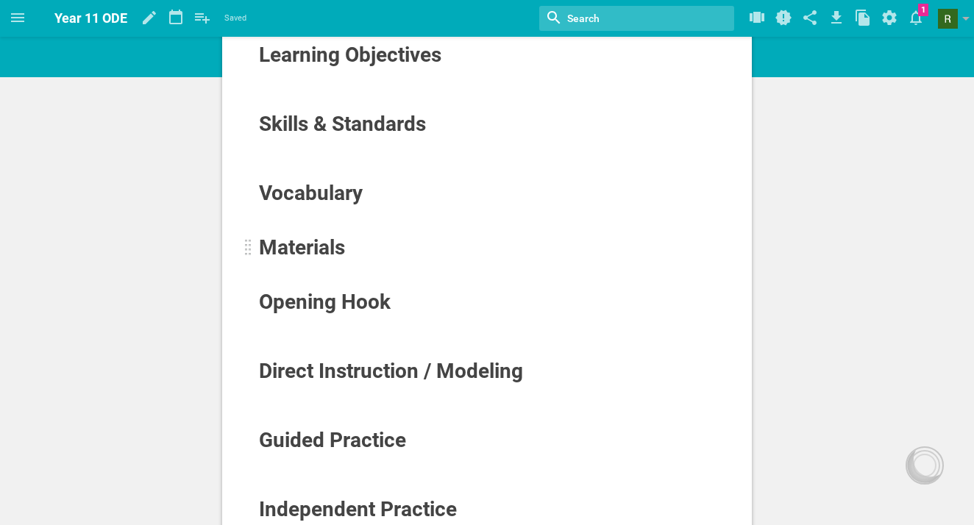
click at [328, 254] on span "Materials" at bounding box center [302, 247] width 86 height 24
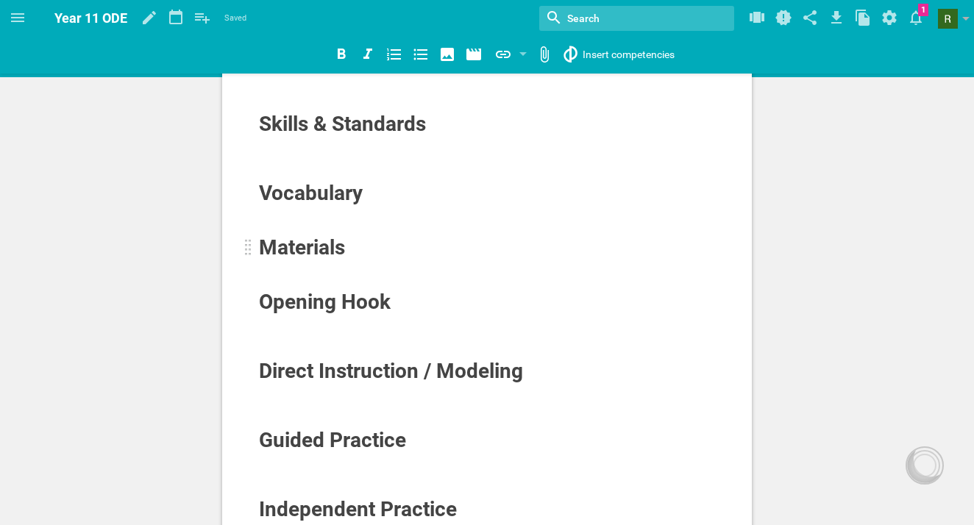
click at [274, 257] on span "Materials" at bounding box center [302, 247] width 86 height 24
click at [255, 254] on div "Learning Objectives Skills & Standards Vocabulary Materials Opening Hook Direct…" at bounding box center [486, 373] width 529 height 732
click at [243, 245] on div "Learning Objectives Skills & Standards Vocabulary Materials Opening Hook Direct…" at bounding box center [486, 373] width 529 height 732
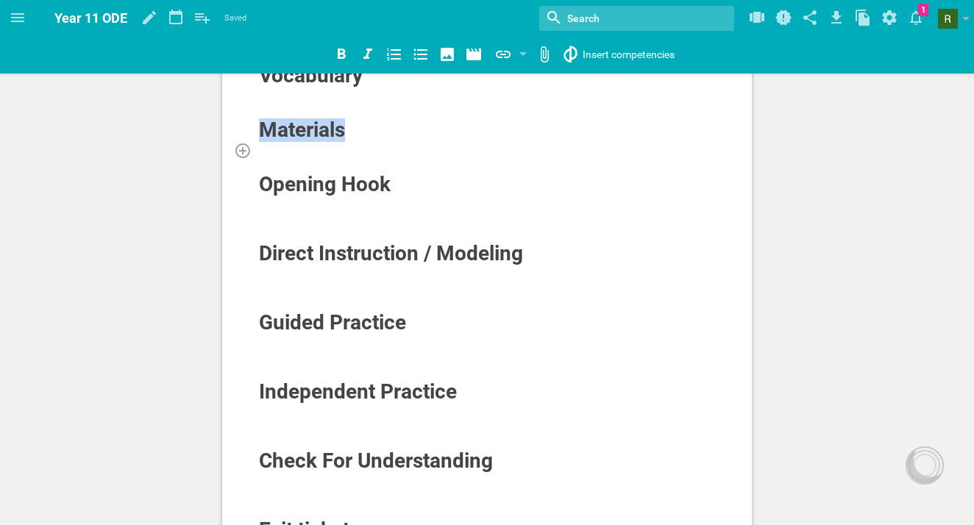
scroll to position [427, 0]
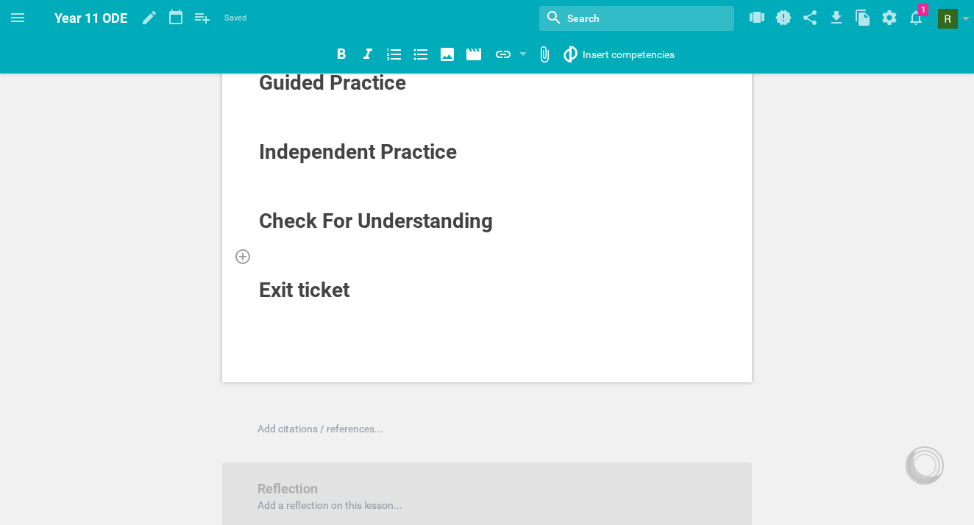
click at [494, 260] on div at bounding box center [487, 256] width 458 height 15
click at [171, 9] on icon at bounding box center [176, 17] width 26 height 35
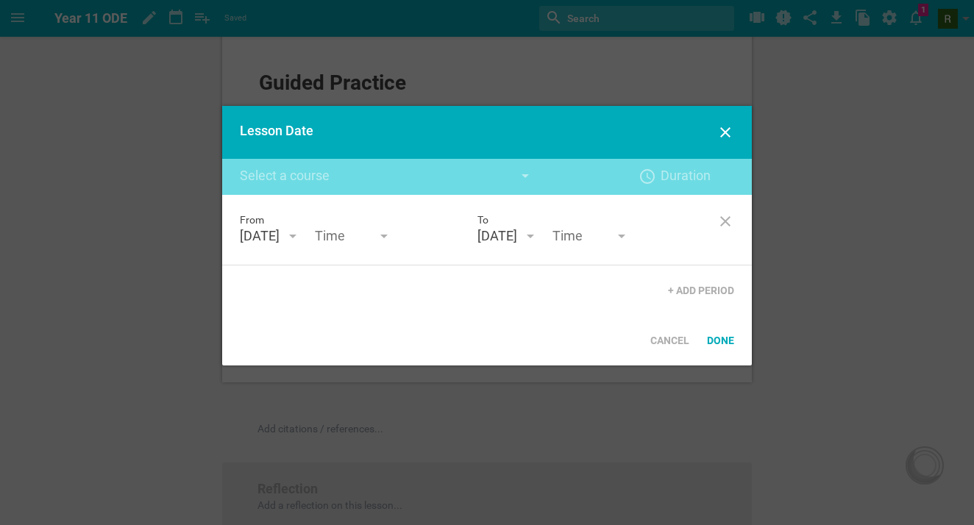
click at [415, 188] on div "Create new course titled "" 5 mins 10 mins 15 mins 20 mins 25 mins 30 mins 35 m…" at bounding box center [486, 177] width 529 height 36
click at [449, 181] on input "text" at bounding box center [387, 177] width 294 height 18
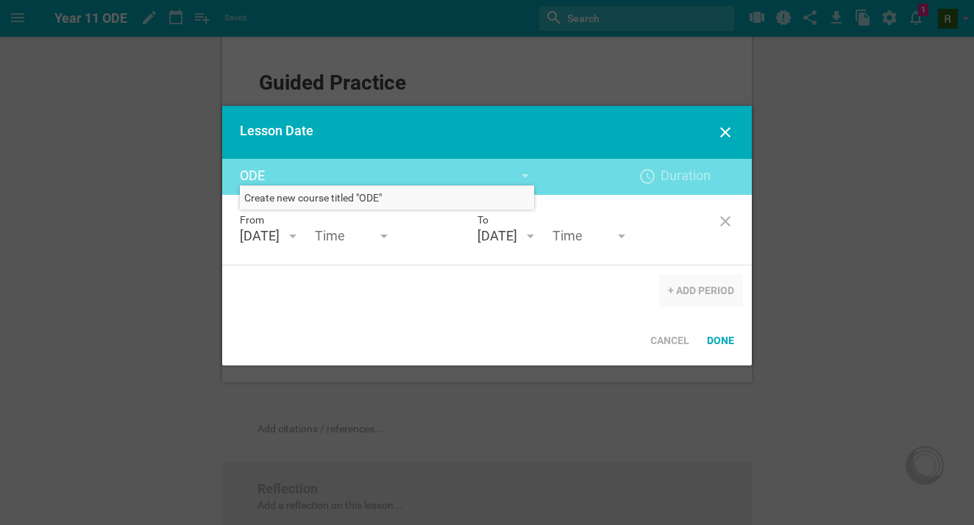
type input "ODE"
click at [696, 293] on div "+ Add Period" at bounding box center [701, 290] width 84 height 32
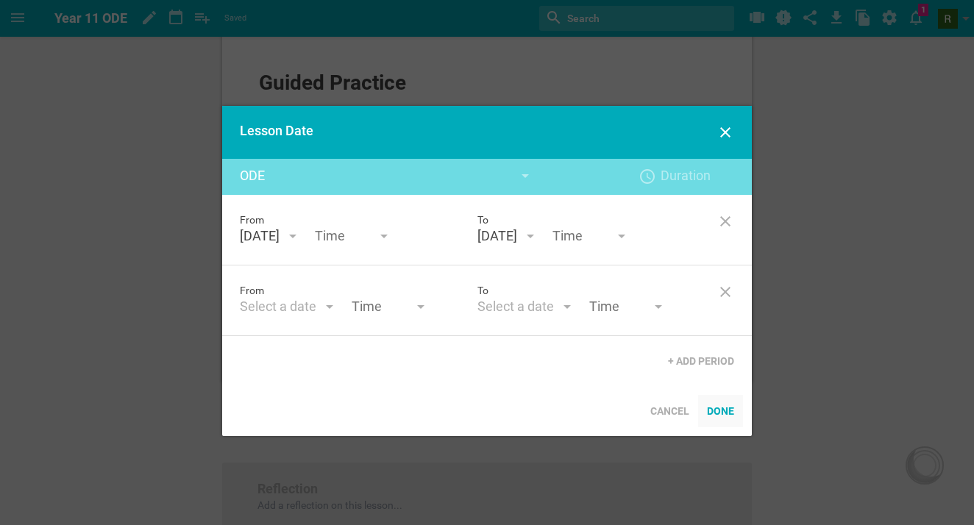
click at [725, 408] on div "Done" at bounding box center [720, 411] width 45 height 32
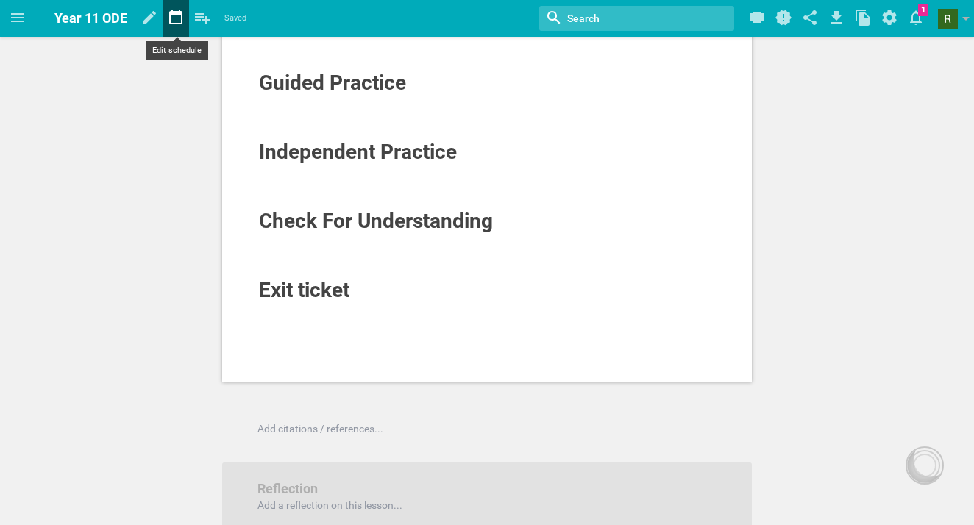
click at [167, 11] on icon at bounding box center [176, 17] width 26 height 35
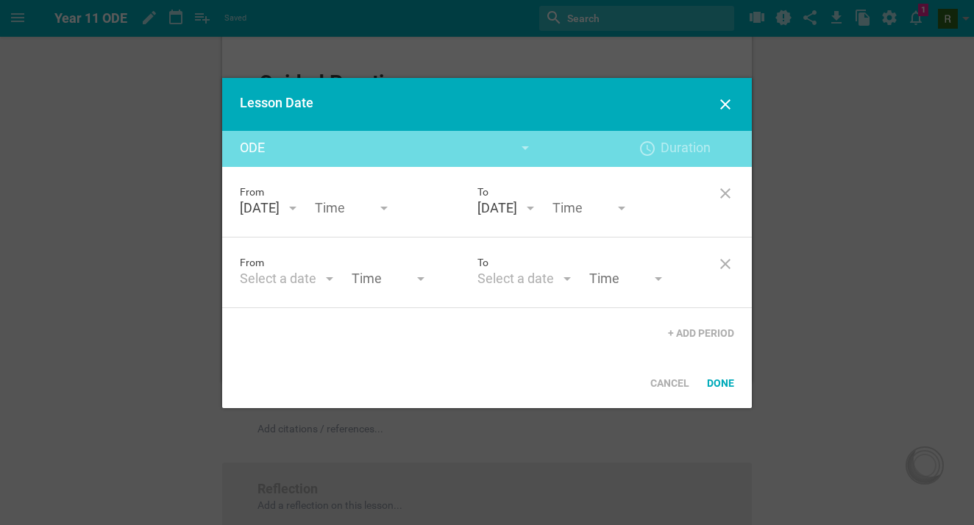
click at [742, 104] on div "Lesson Date" at bounding box center [486, 104] width 529 height 53
click at [724, 115] on div at bounding box center [725, 106] width 18 height 21
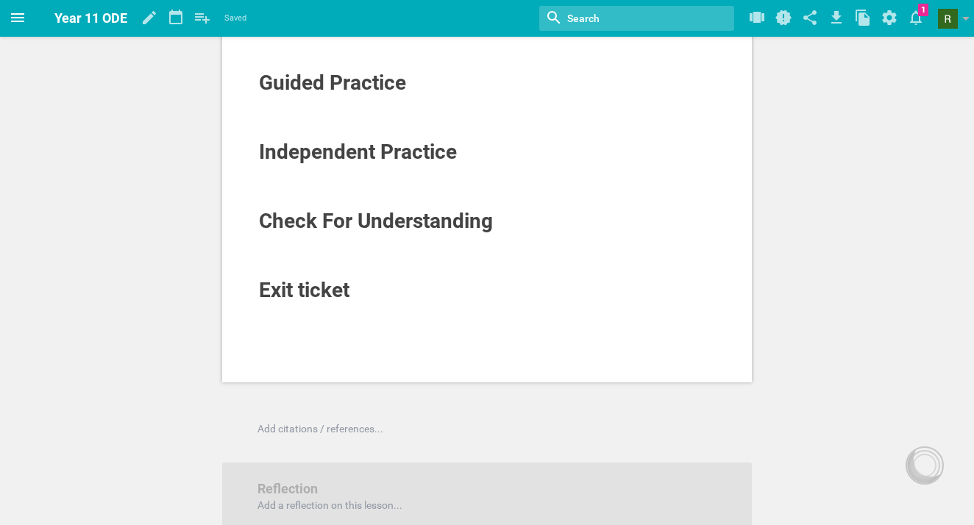
click at [6, 24] on span at bounding box center [17, 17] width 35 height 35
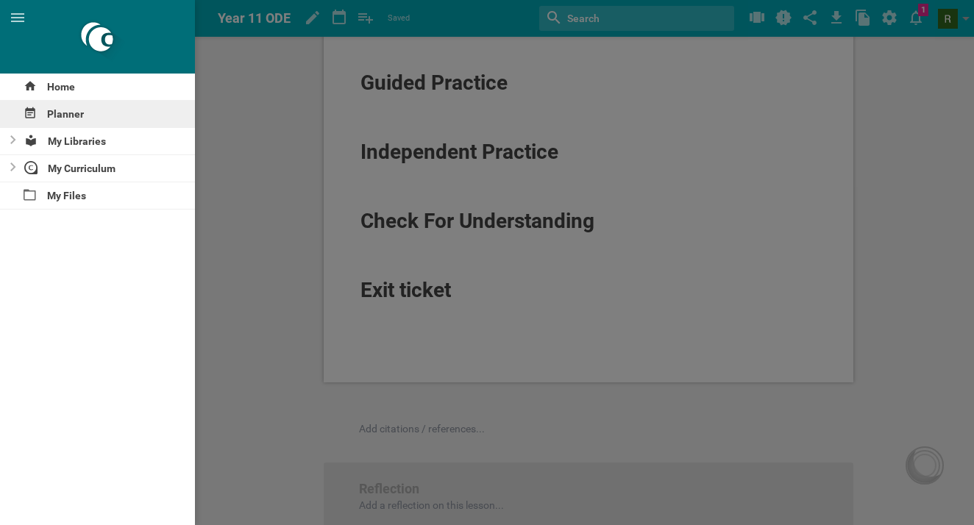
click at [76, 120] on div "Planner" at bounding box center [97, 114] width 195 height 26
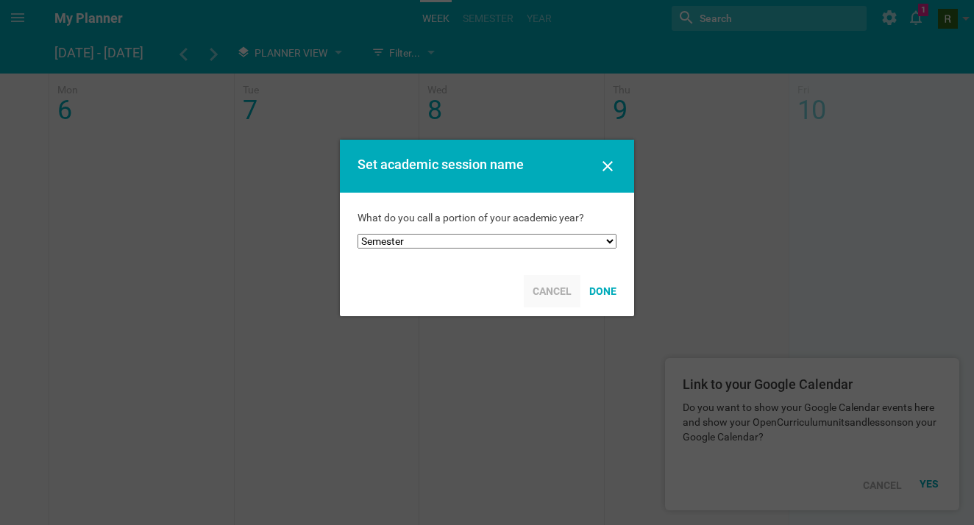
click at [563, 294] on div "Cancel" at bounding box center [552, 291] width 57 height 32
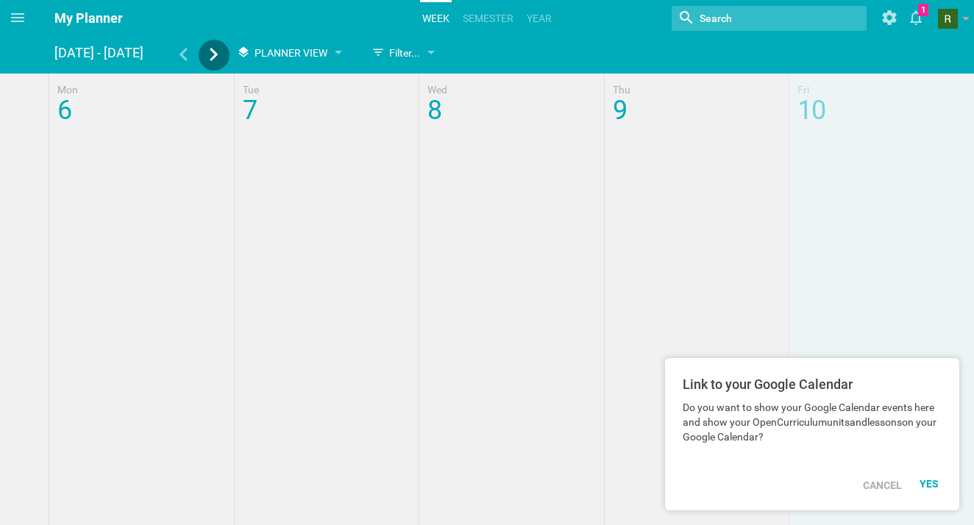
click at [212, 59] on icon at bounding box center [214, 54] width 8 height 13
